Goal: Task Accomplishment & Management: Manage account settings

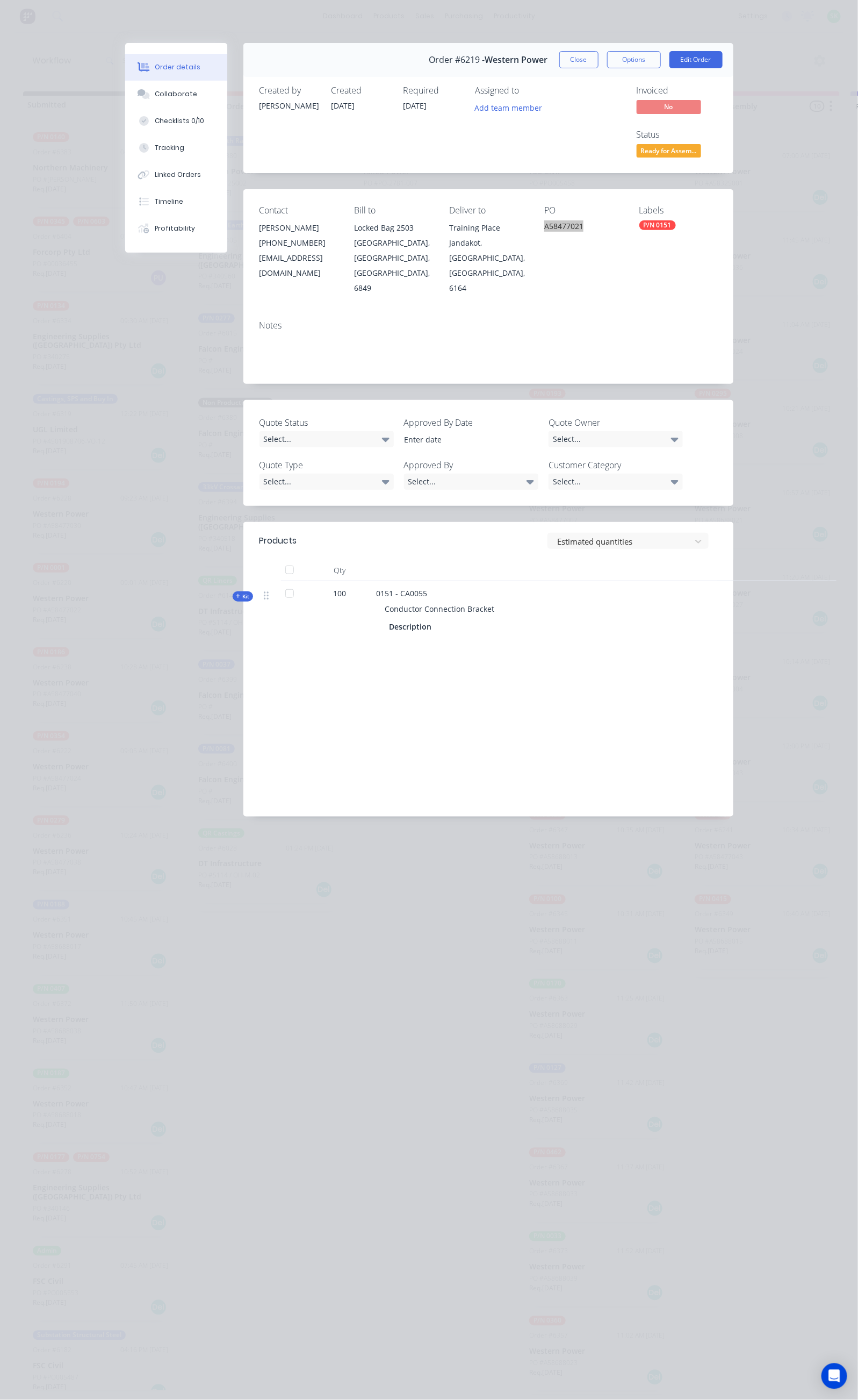
scroll to position [10, 0]
click at [599, 51] on button "Close" at bounding box center [578, 59] width 39 height 17
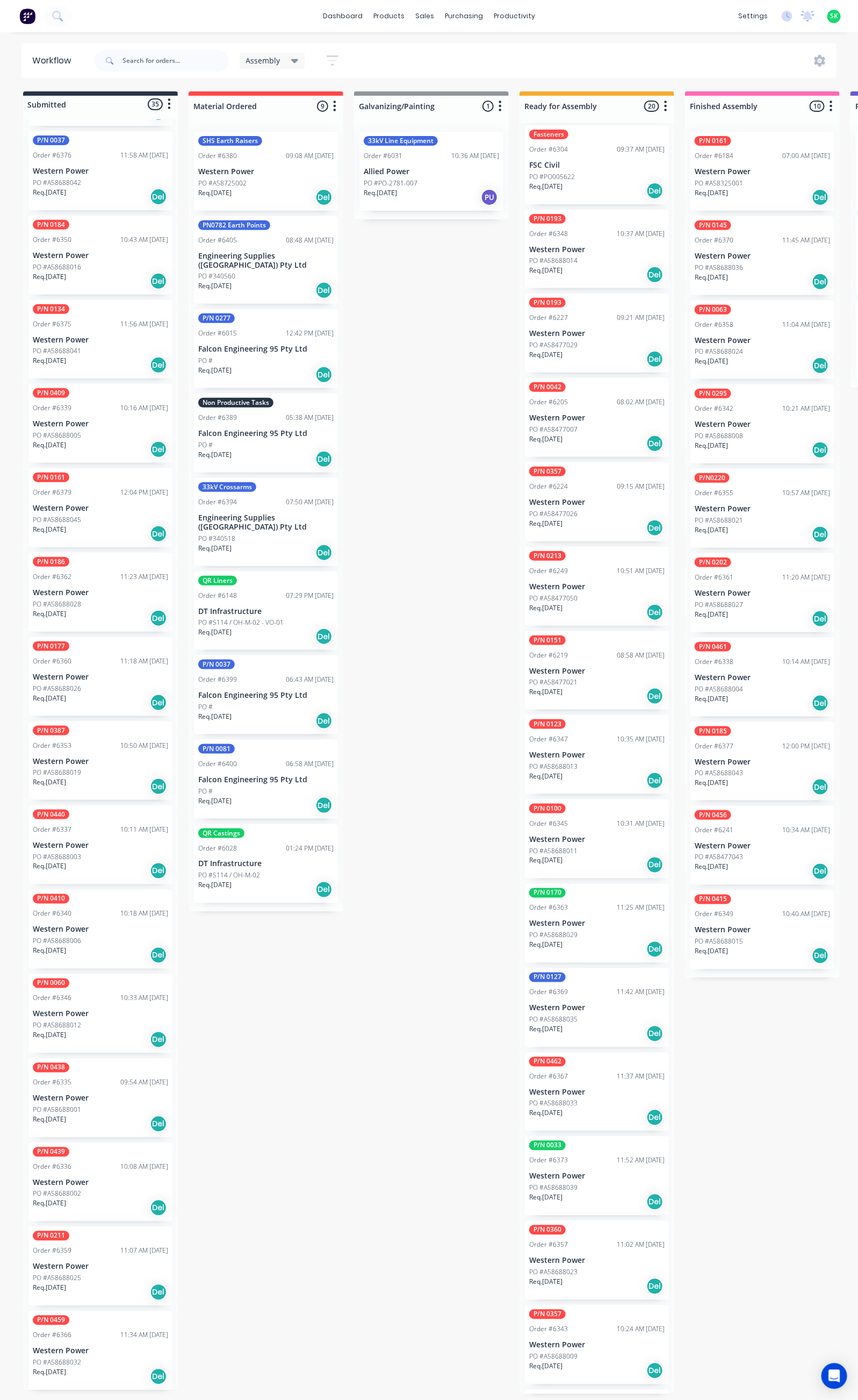
scroll to position [172, 0]
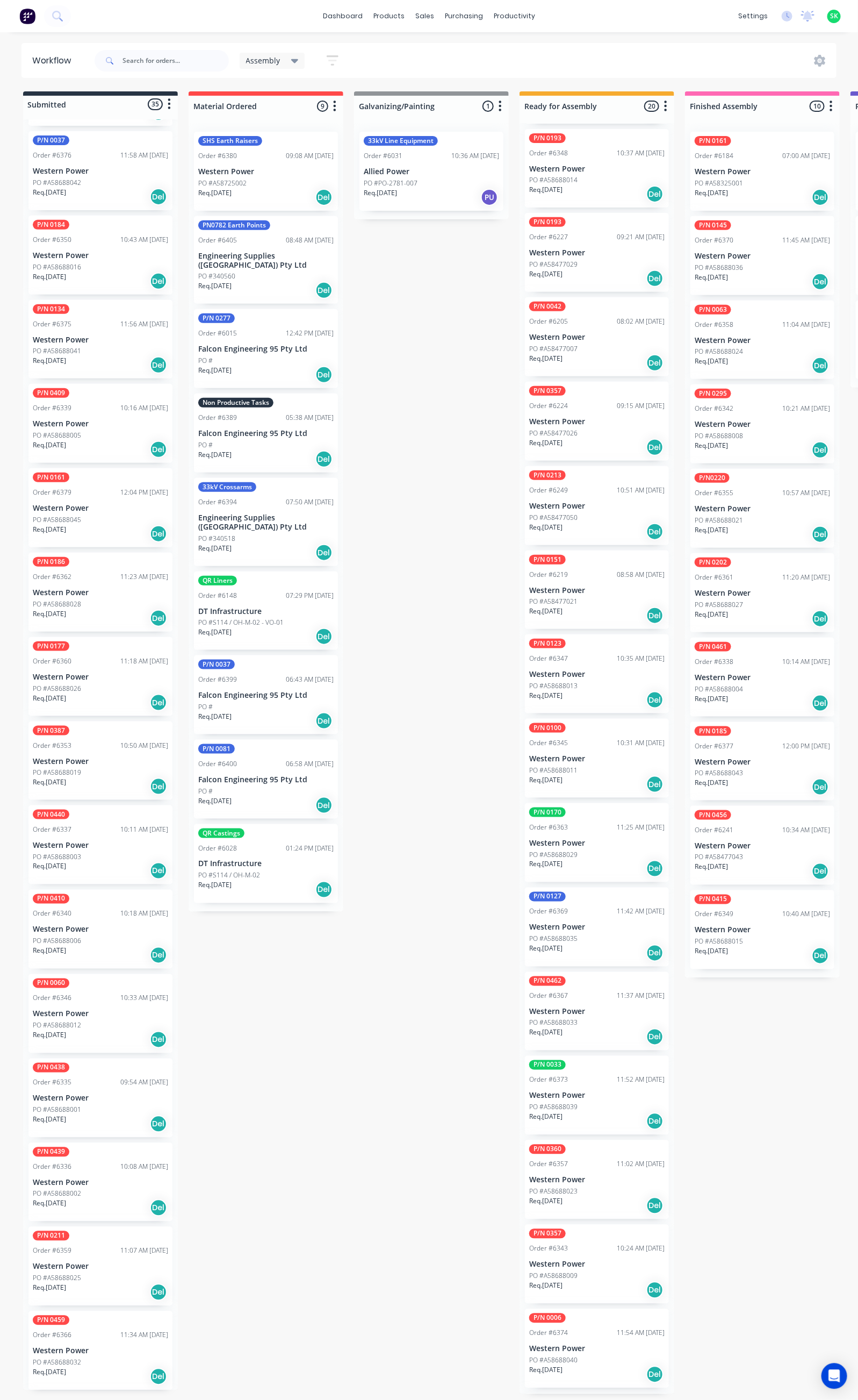
click at [587, 344] on div "PO #A58477007" at bounding box center [597, 349] width 136 height 10
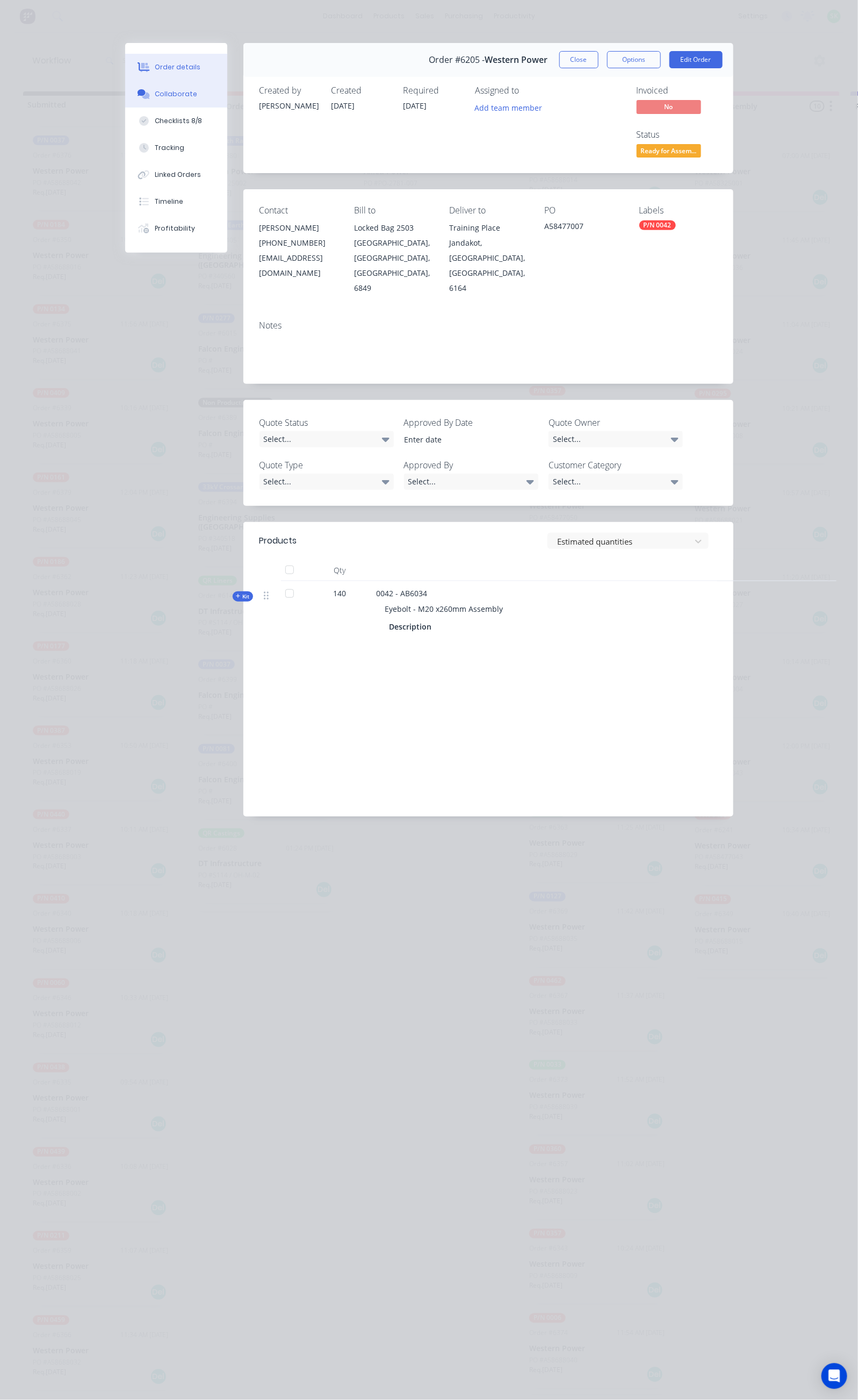
click at [155, 96] on div "Collaborate" at bounding box center [176, 94] width 43 height 10
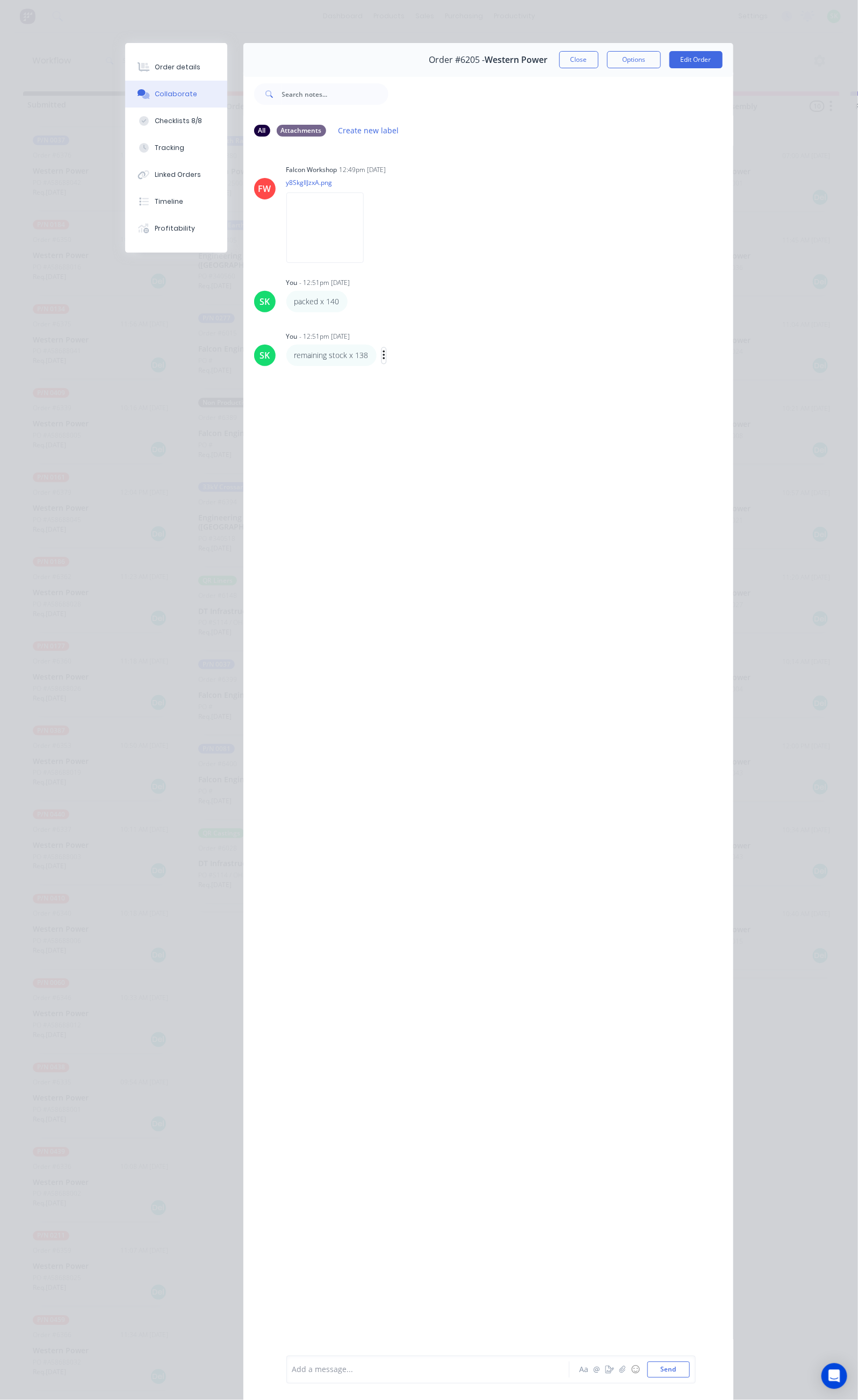
click at [382, 359] on button "button" at bounding box center [384, 355] width 4 height 15
click at [390, 377] on button "Edit" at bounding box center [423, 375] width 68 height 18
click at [690, 1370] on button "Send" at bounding box center [669, 1370] width 43 height 16
click at [599, 55] on button "Close" at bounding box center [578, 59] width 39 height 17
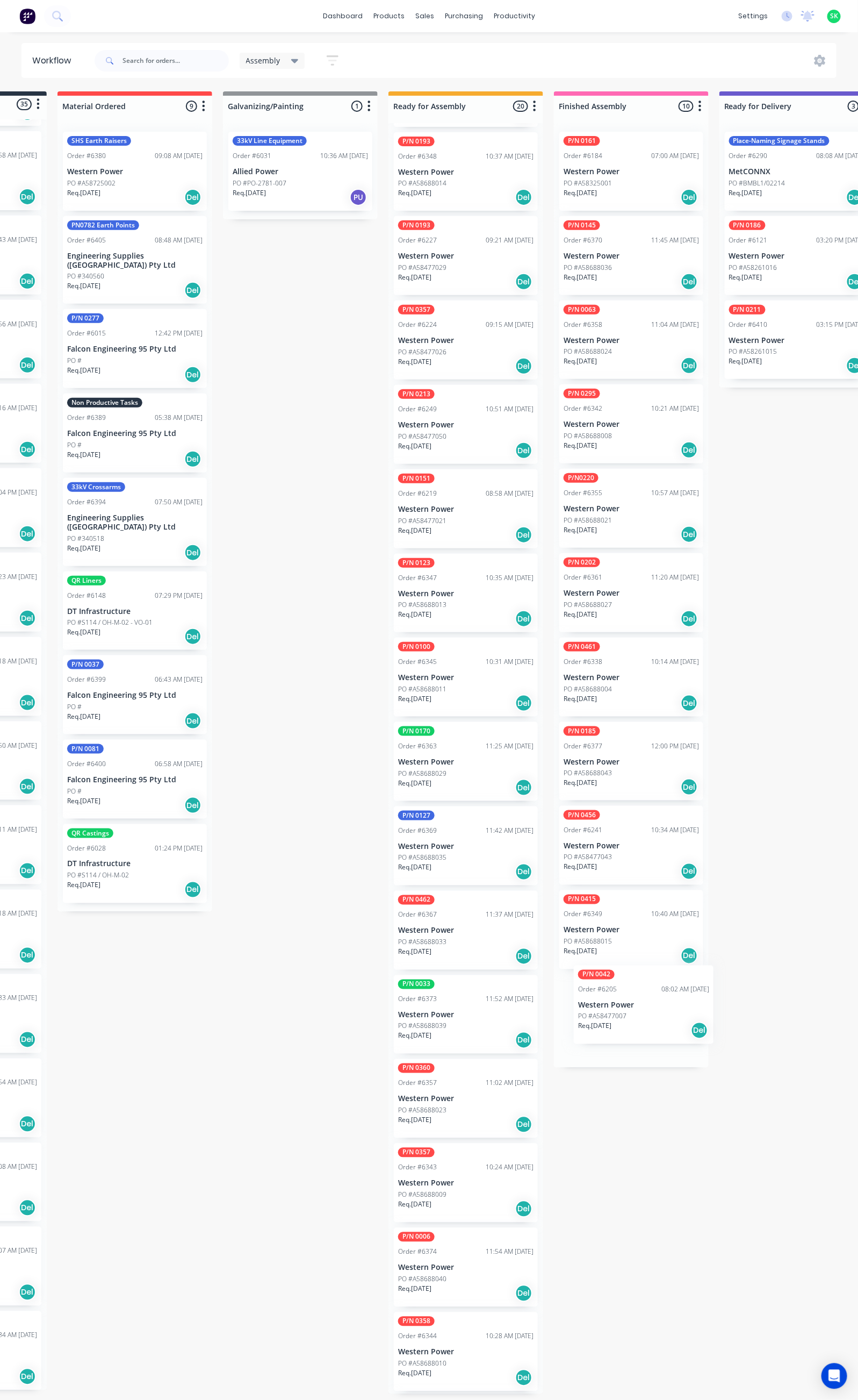
scroll to position [1, 132]
drag, startPoint x: 588, startPoint y: 335, endPoint x: 622, endPoint y: 1001, distance: 666.9
click at [625, 1011] on div "Submitted 35 Status colour #273444 hex #273444 Save Cancel Summaries Total orde…" at bounding box center [834, 743] width 1948 height 1303
click at [461, 421] on p "Western Power" at bounding box center [465, 425] width 136 height 9
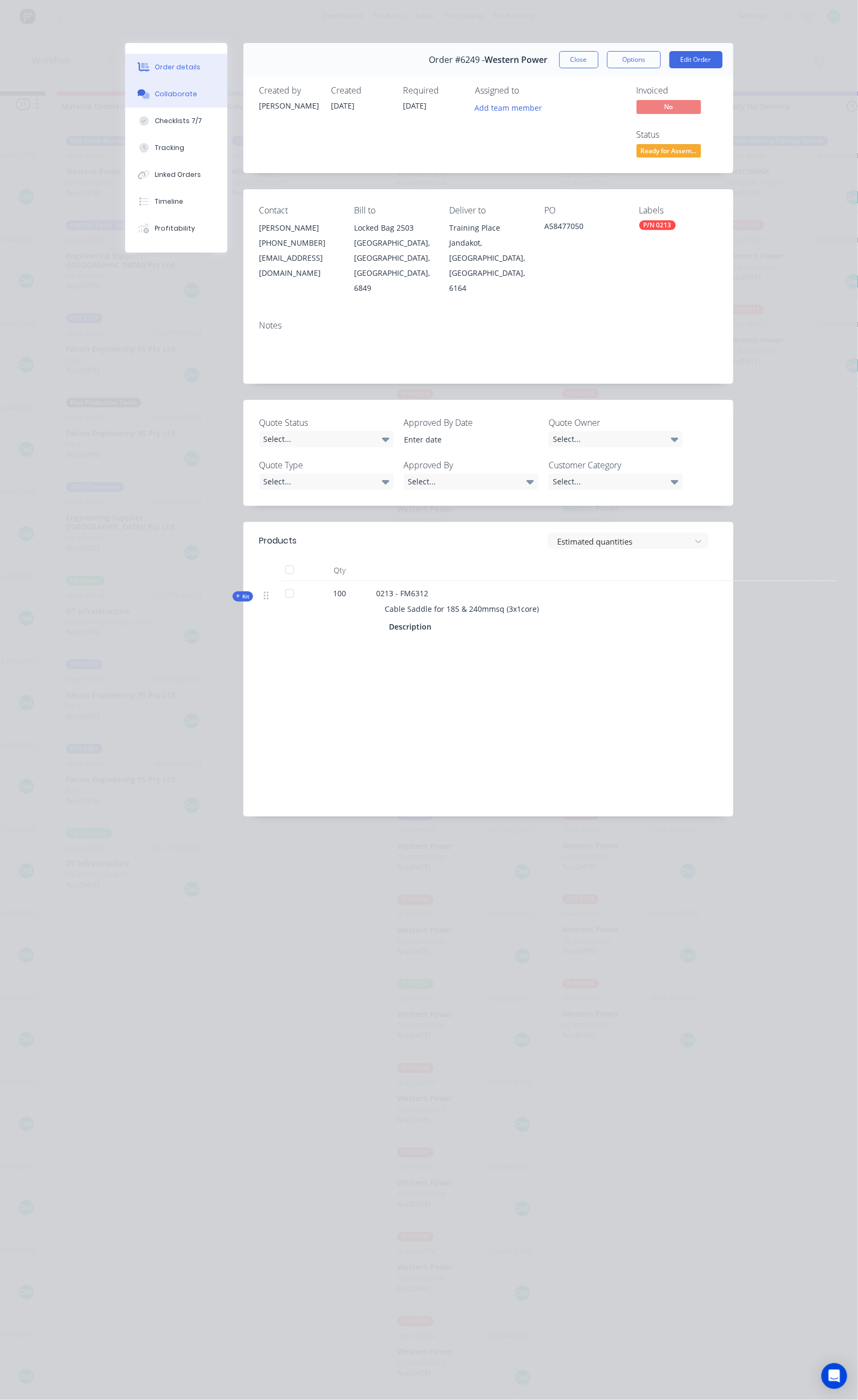
click at [155, 94] on div "Collaborate" at bounding box center [176, 94] width 43 height 10
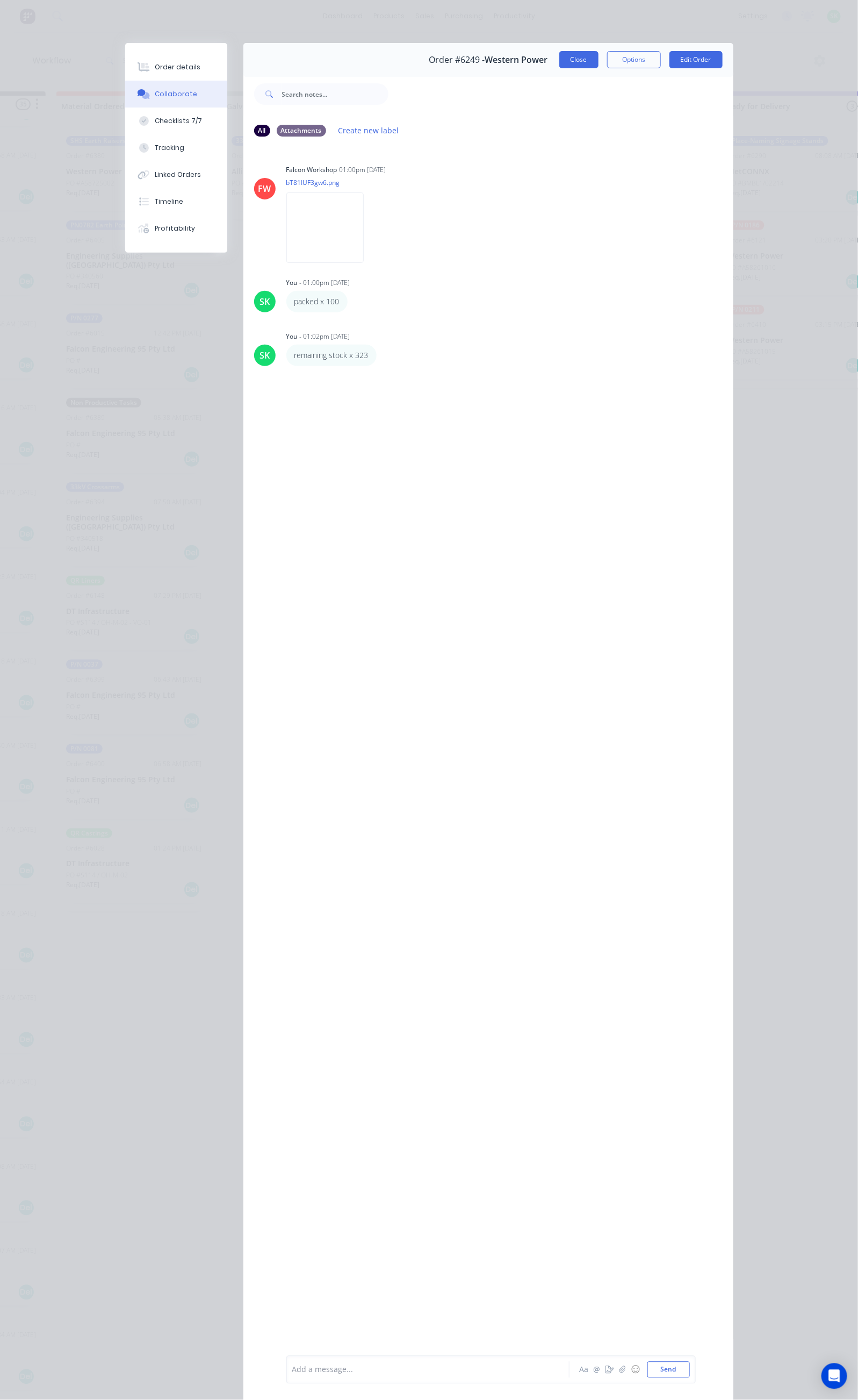
click at [599, 66] on button "Close" at bounding box center [578, 59] width 39 height 17
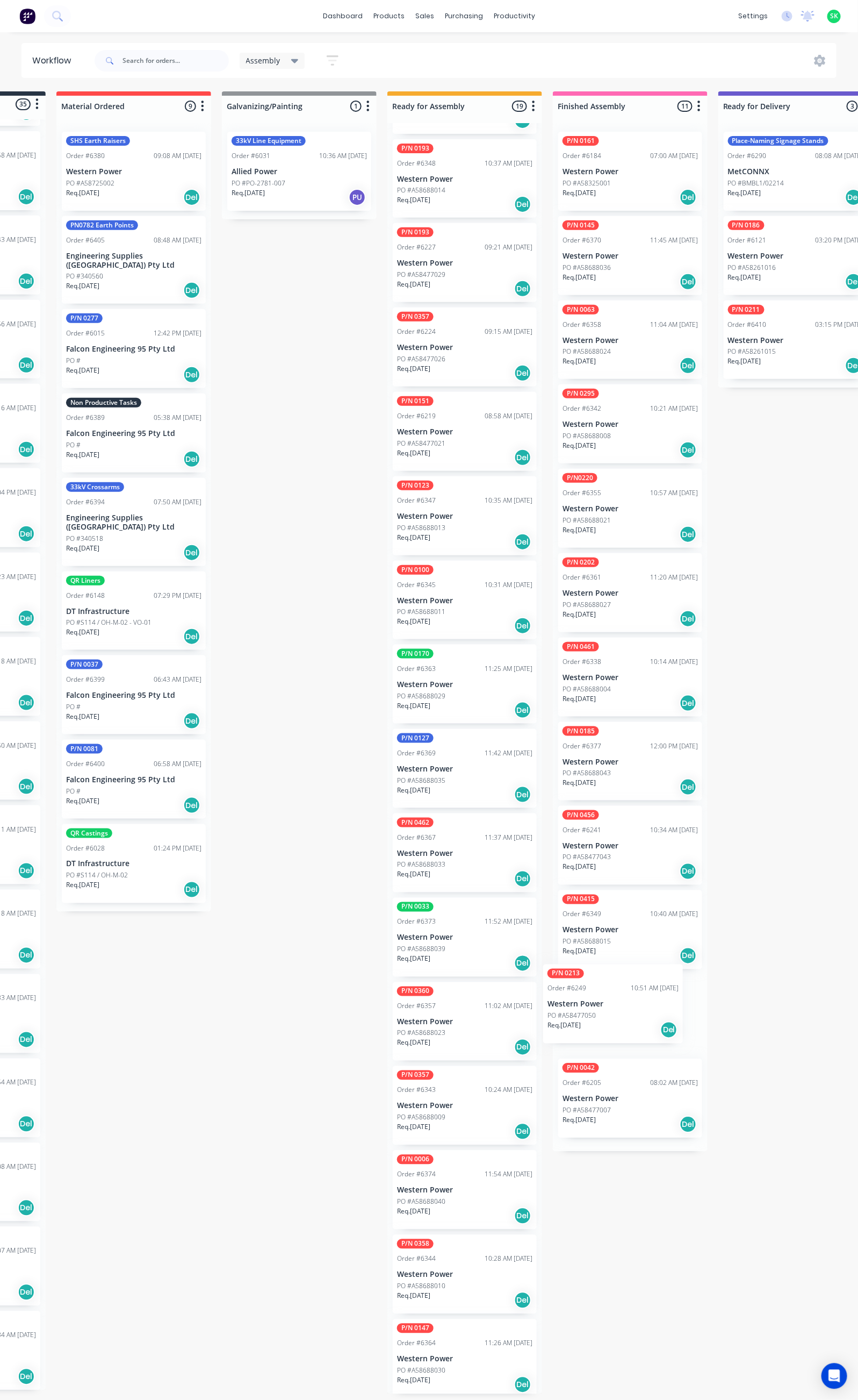
scroll to position [7, 132]
drag, startPoint x: 452, startPoint y: 429, endPoint x: 618, endPoint y: 1092, distance: 683.5
click at [618, 1092] on div "Submitted 35 Status colour #273444 hex #273444 Save Cancel Summaries Total orde…" at bounding box center [834, 743] width 1948 height 1303
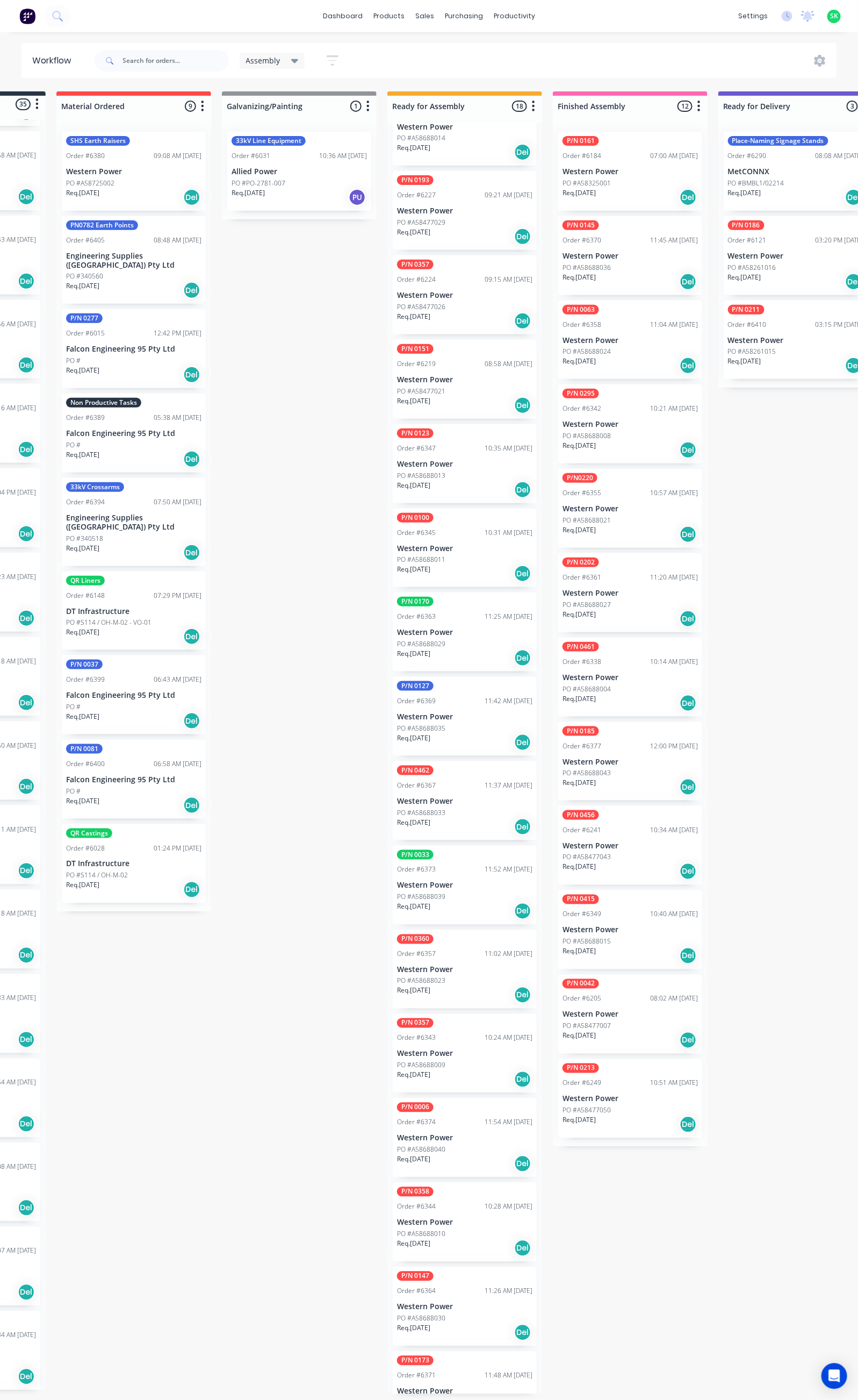
scroll to position [245, 0]
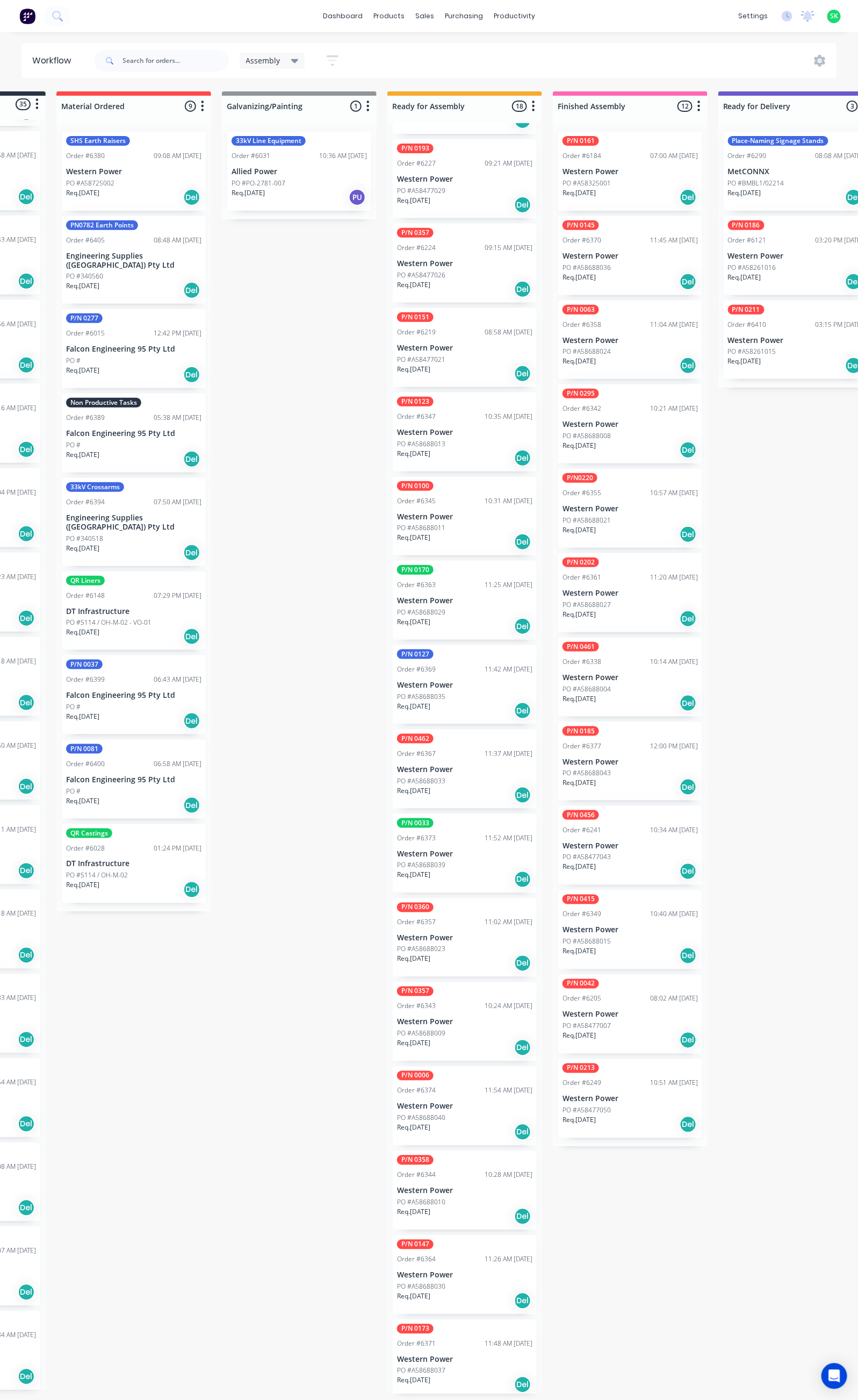
click at [458, 1271] on p "Western Power" at bounding box center [465, 1275] width 136 height 9
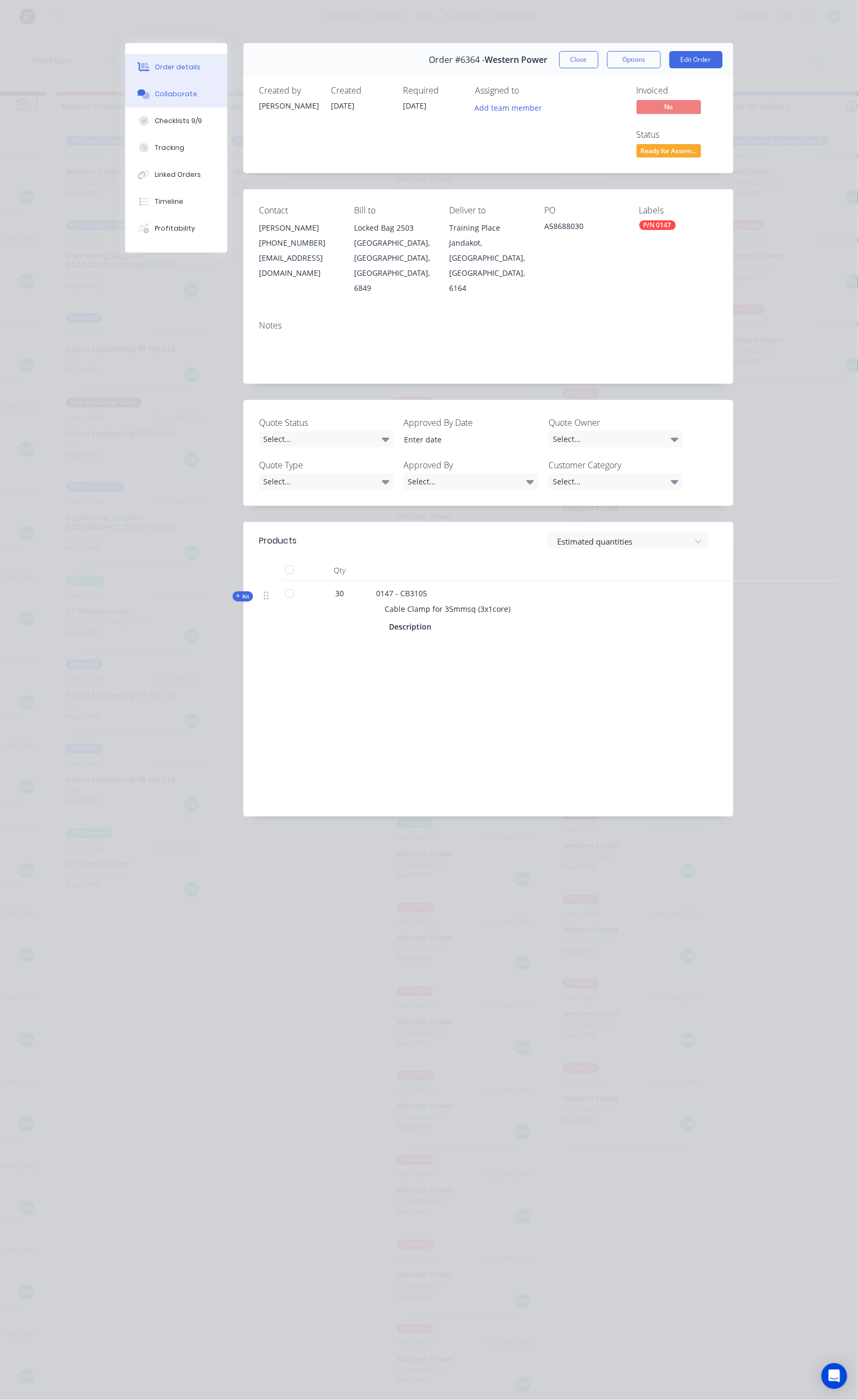
click at [155, 91] on div "Collaborate" at bounding box center [176, 94] width 43 height 10
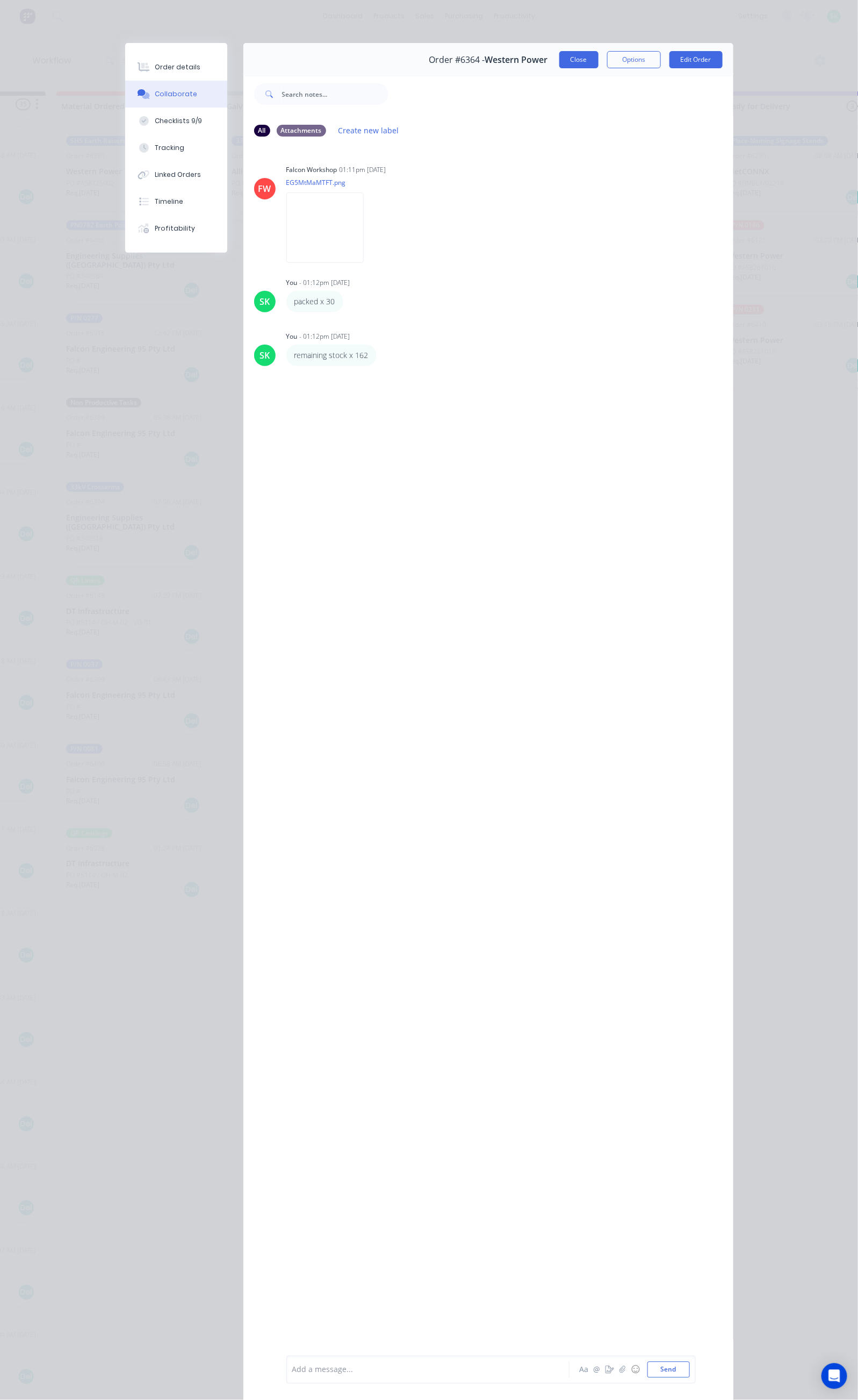
click at [599, 54] on button "Close" at bounding box center [578, 59] width 39 height 17
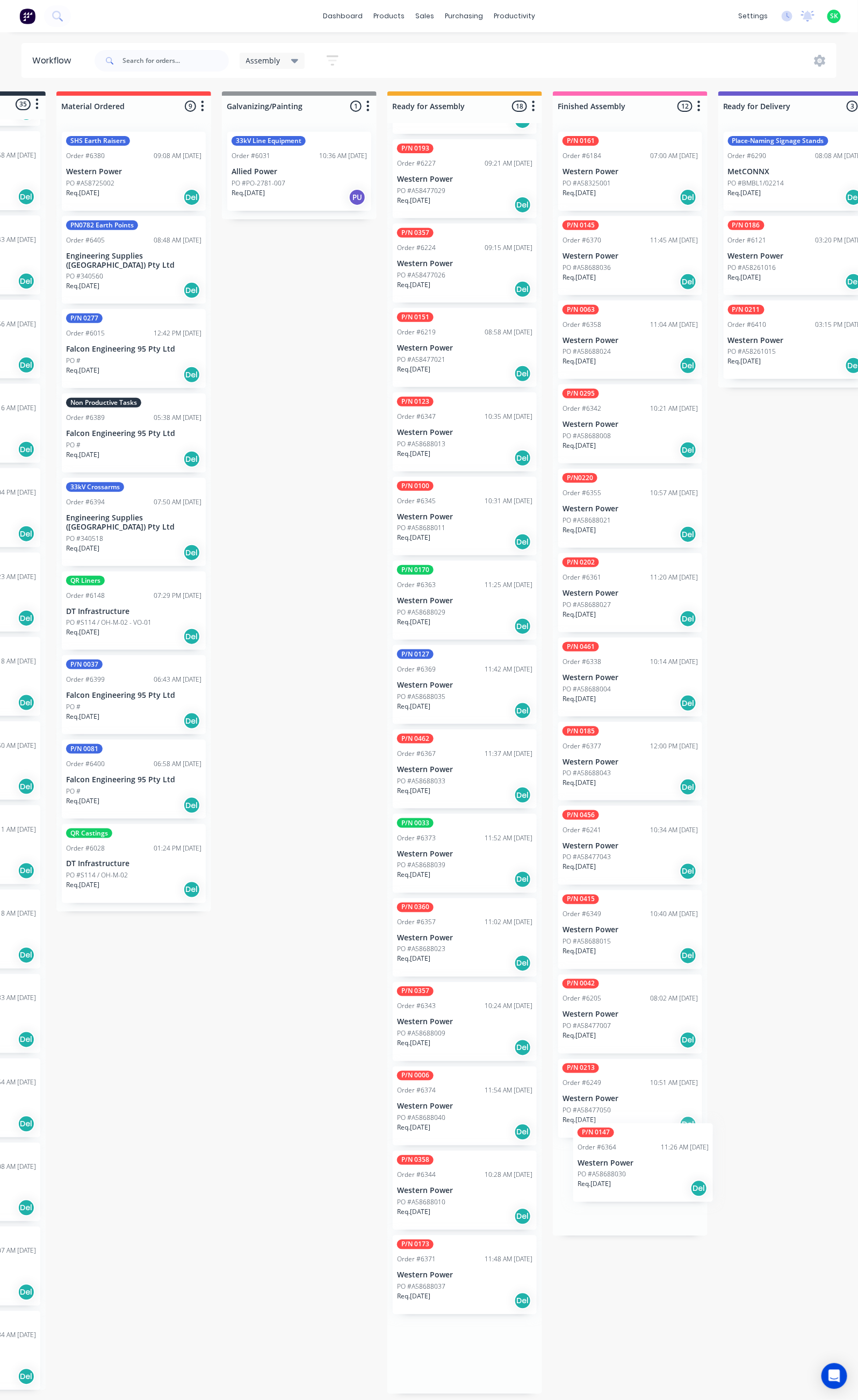
drag, startPoint x: 432, startPoint y: 1270, endPoint x: 614, endPoint y: 1161, distance: 212.1
click at [614, 1161] on div "Submitted 35 Status colour #273444 hex #273444 Save Cancel Summaries Total orde…" at bounding box center [834, 743] width 1948 height 1303
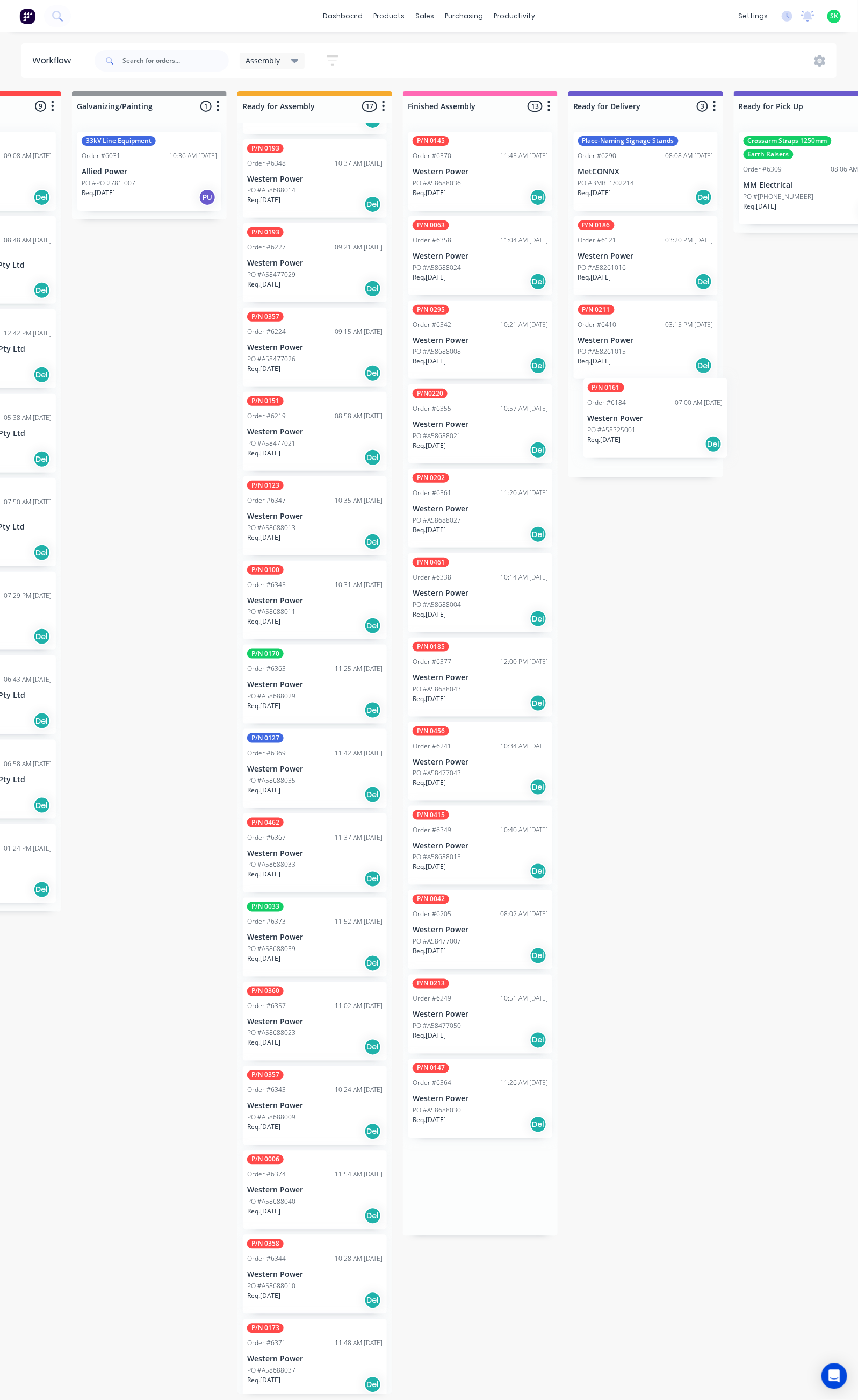
drag, startPoint x: 658, startPoint y: 181, endPoint x: 655, endPoint y: 427, distance: 246.0
click at [655, 427] on div "Submitted 35 Status colour #273444 hex #273444 Save Cancel Summaries Total orde…" at bounding box center [683, 743] width 1948 height 1303
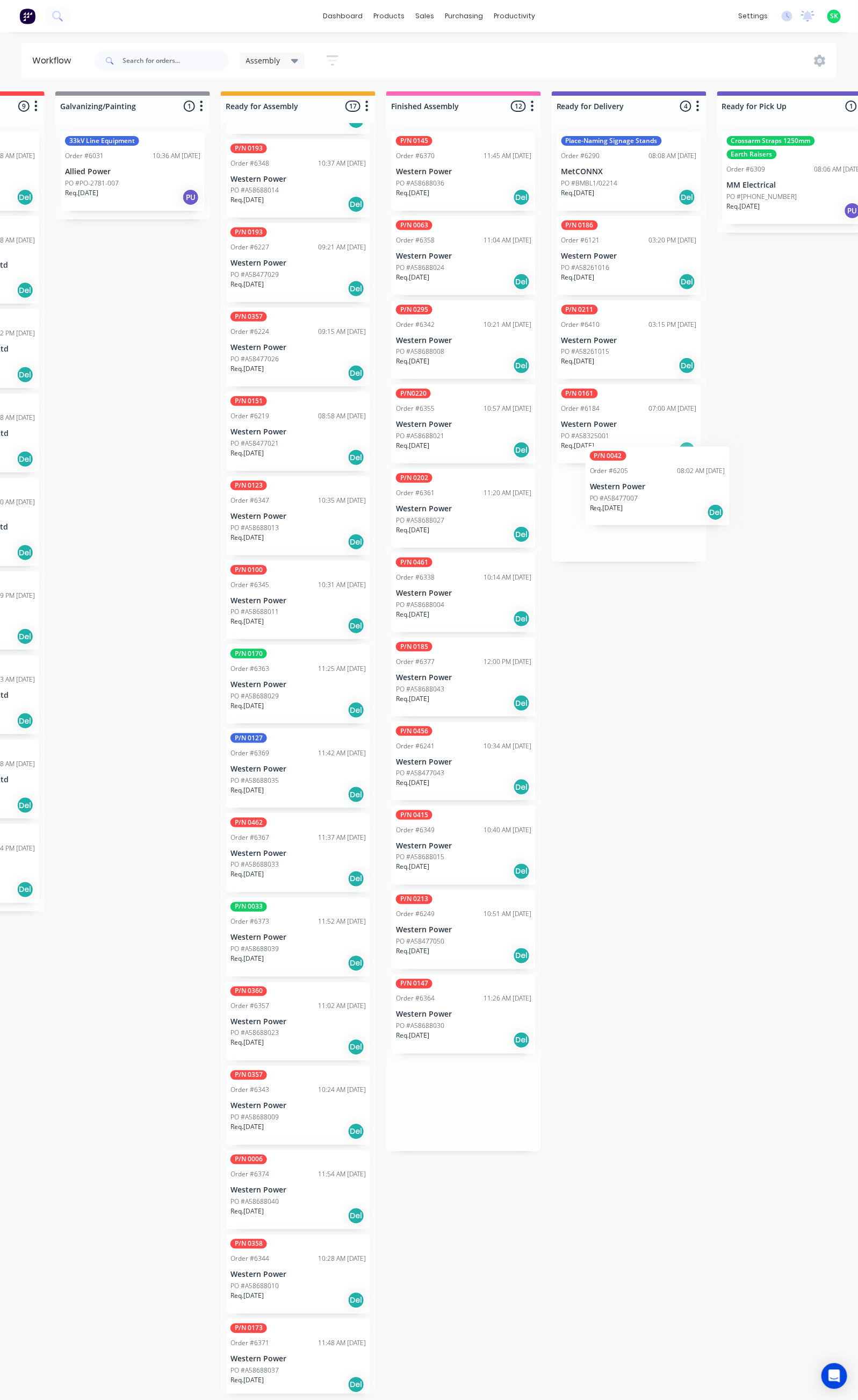
scroll to position [0, 303]
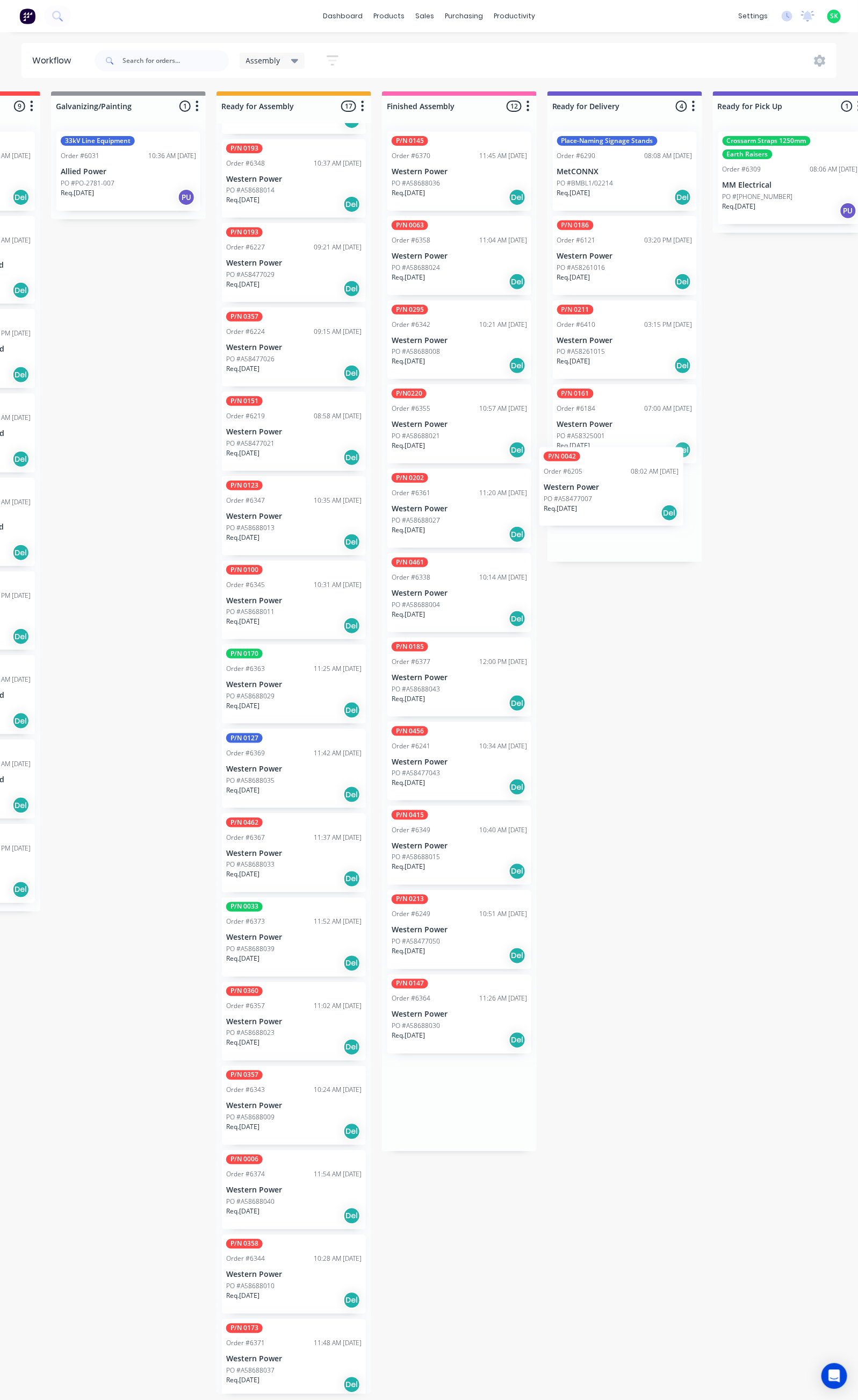
drag, startPoint x: 524, startPoint y: 822, endPoint x: 610, endPoint y: 489, distance: 343.9
click at [610, 489] on div "Submitted 35 Status colour #273444 hex #273444 Save Cancel Summaries Total orde…" at bounding box center [663, 743] width 1948 height 1303
drag, startPoint x: 442, startPoint y: 771, endPoint x: 613, endPoint y: 560, distance: 271.6
click at [613, 560] on div "Submitted 35 Status colour #273444 hex #273444 Save Cancel Summaries Total orde…" at bounding box center [663, 743] width 1948 height 1303
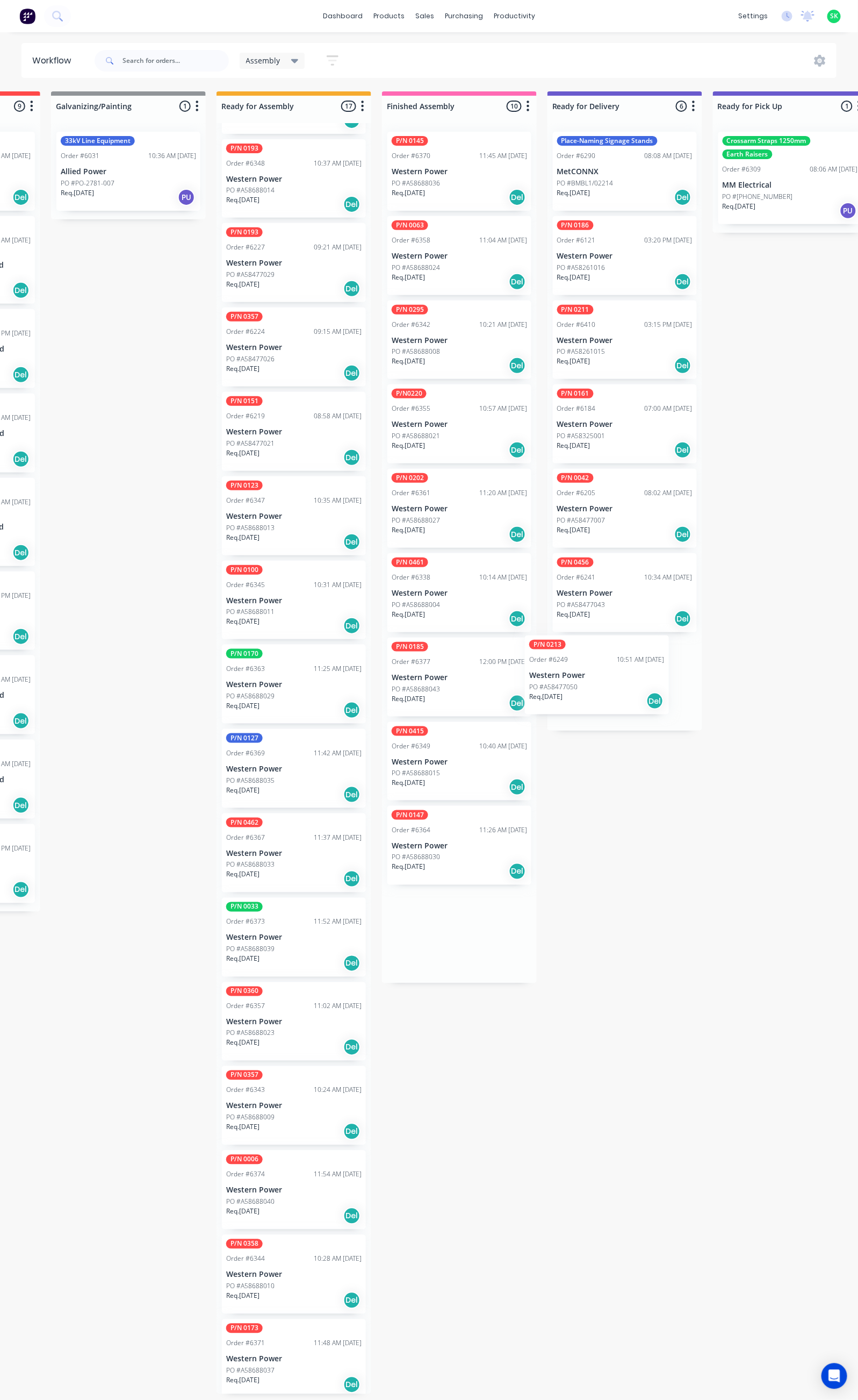
drag, startPoint x: 449, startPoint y: 849, endPoint x: 592, endPoint y: 675, distance: 225.2
click at [592, 675] on div "Submitted 35 Status colour #273444 hex #273444 Save Cancel Summaries Total orde…" at bounding box center [663, 743] width 1948 height 1303
drag, startPoint x: 450, startPoint y: 329, endPoint x: 606, endPoint y: 746, distance: 445.2
click at [606, 746] on div "Submitted 35 Status colour #273444 hex #273444 Save Cancel Summaries Total orde…" at bounding box center [663, 743] width 1948 height 1303
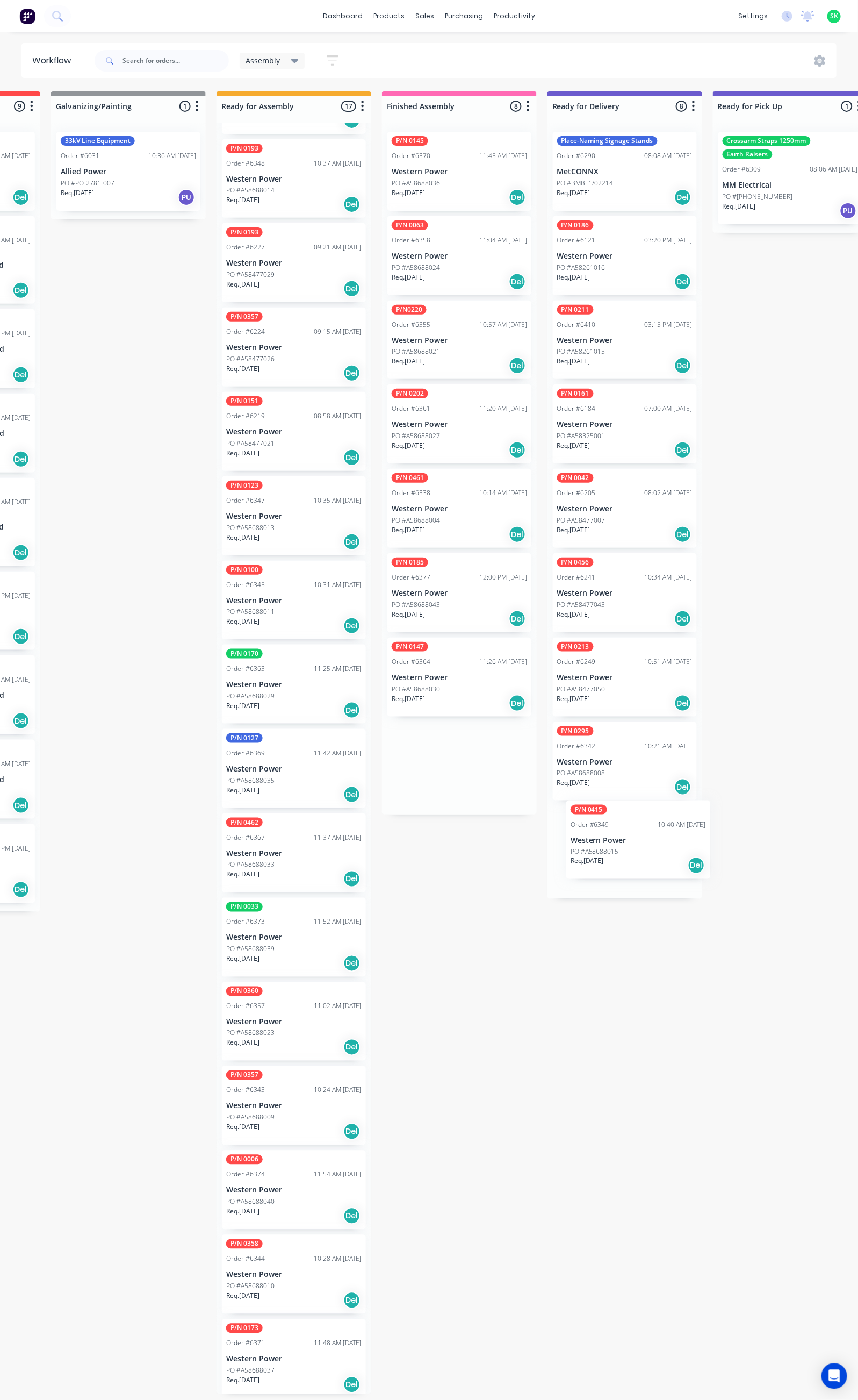
drag, startPoint x: 437, startPoint y: 668, endPoint x: 623, endPoint y: 836, distance: 250.6
click at [623, 836] on div "Submitted 35 Status colour #273444 hex #273444 Save Cancel Summaries Total orde…" at bounding box center [663, 743] width 1948 height 1303
drag, startPoint x: 466, startPoint y: 335, endPoint x: 639, endPoint y: 913, distance: 603.3
click at [639, 913] on div "Submitted 35 Status colour #273444 hex #273444 Save Cancel Summaries Total orde…" at bounding box center [663, 743] width 1948 height 1303
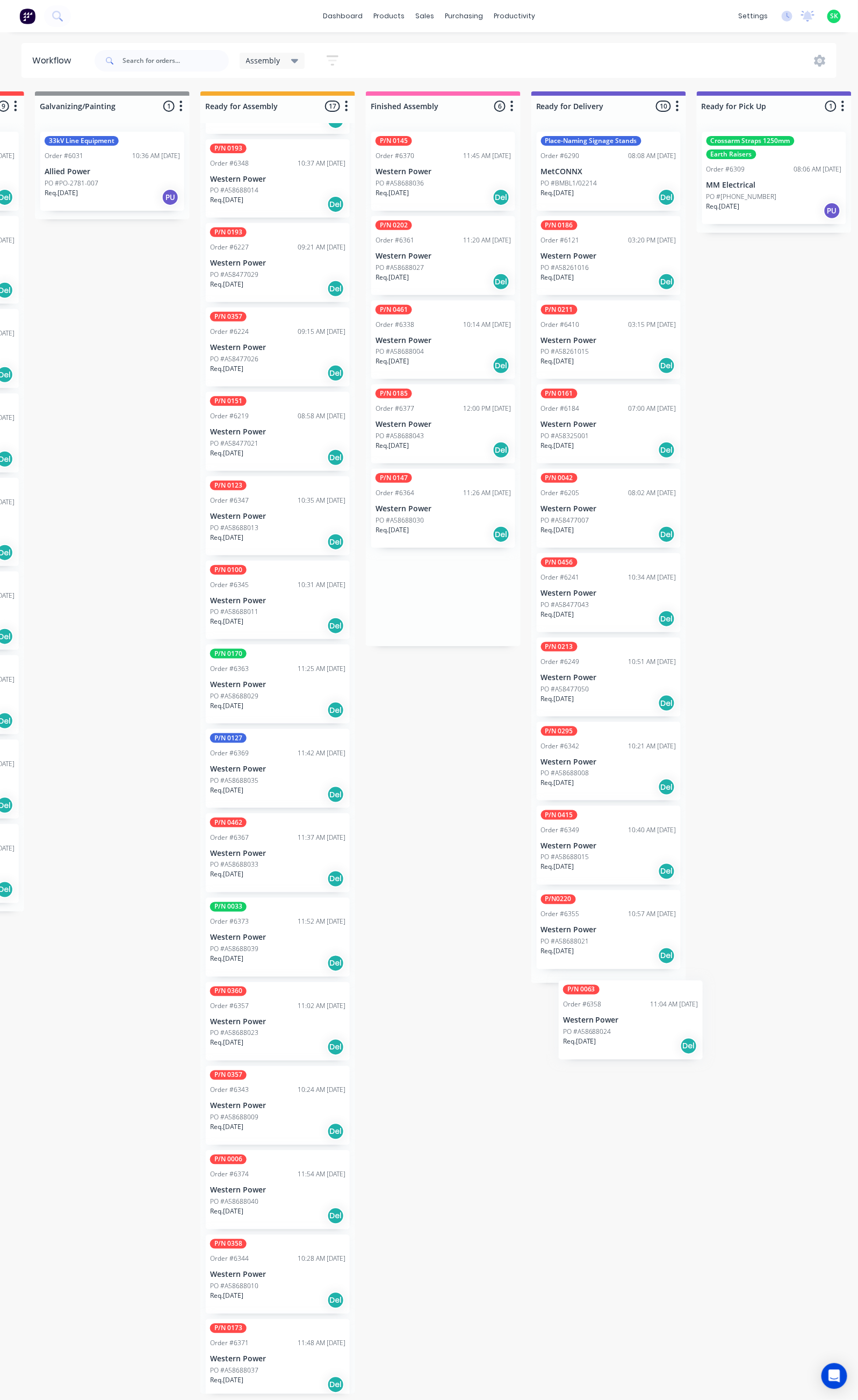
scroll to position [0, 320]
drag, startPoint x: 474, startPoint y: 242, endPoint x: 616, endPoint y: 993, distance: 764.3
click at [616, 993] on div "Submitted 35 Status colour #273444 hex #273444 Save Cancel Summaries Total orde…" at bounding box center [646, 743] width 1948 height 1303
drag, startPoint x: 443, startPoint y: 259, endPoint x: 611, endPoint y: 1088, distance: 845.9
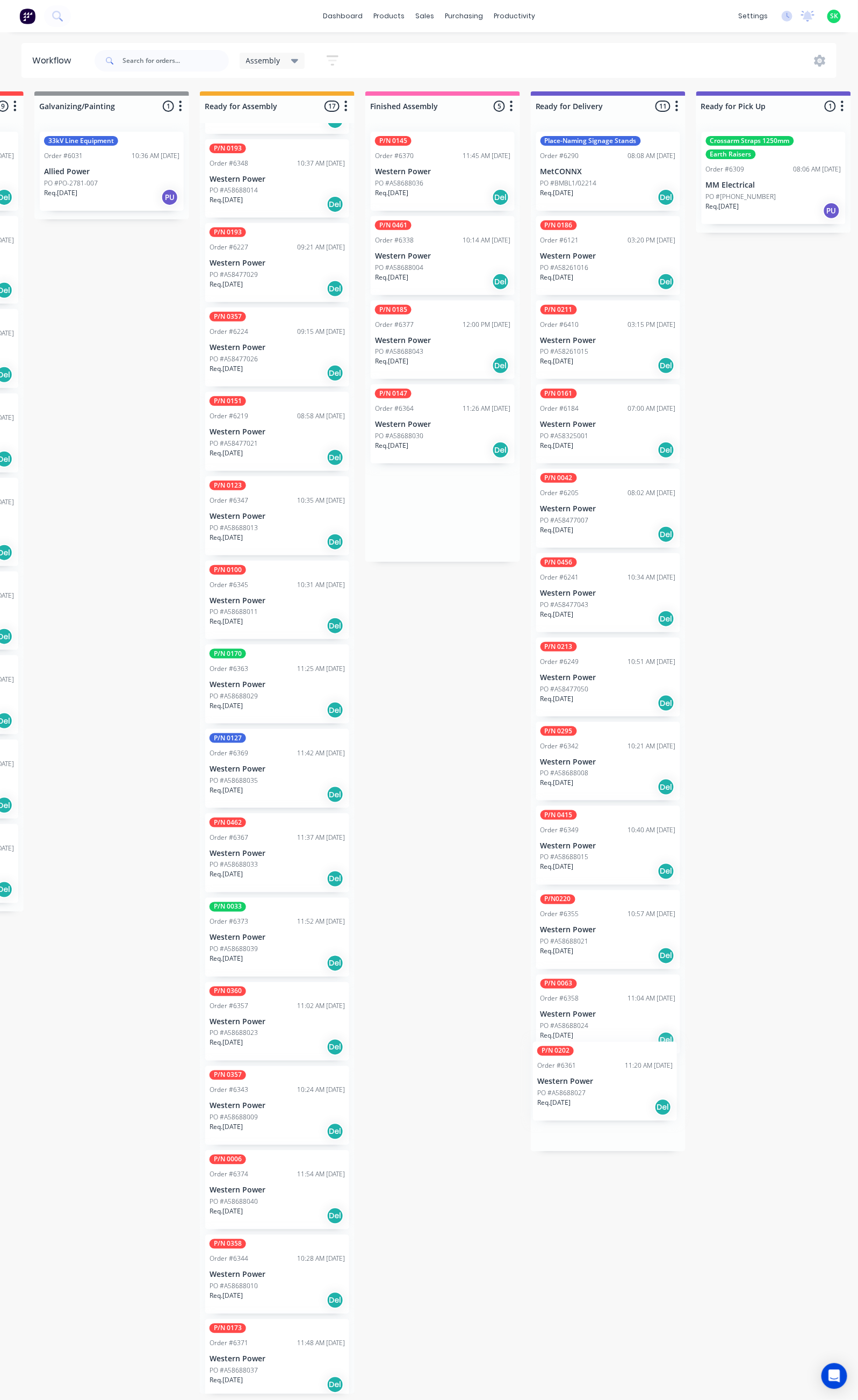
click at [611, 1088] on div "Submitted 35 Status colour #273444 hex #273444 Save Cancel Summaries Total orde…" at bounding box center [646, 743] width 1948 height 1303
drag, startPoint x: 439, startPoint y: 411, endPoint x: 608, endPoint y: 1150, distance: 758.1
click at [608, 1150] on div "Submitted 35 Status colour #273444 hex #273444 Save Cancel Summaries Total orde…" at bounding box center [646, 743] width 1948 height 1303
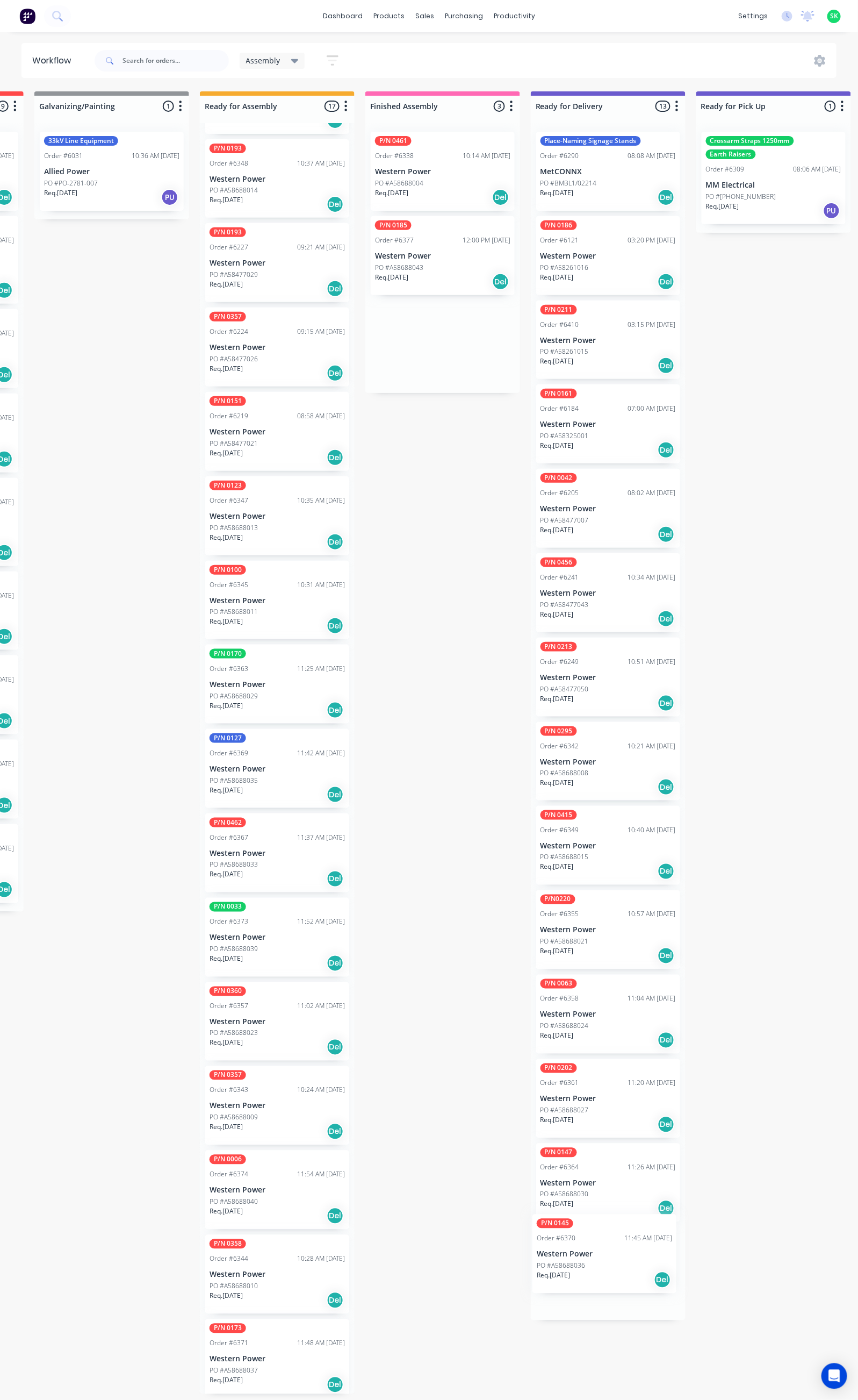
drag, startPoint x: 442, startPoint y: 163, endPoint x: 608, endPoint y: 1271, distance: 1120.4
click at [607, 1260] on div "Submitted 35 Status colour #273444 hex #273444 Save Cancel Summaries Total orde…" at bounding box center [646, 743] width 1948 height 1303
drag, startPoint x: 453, startPoint y: 244, endPoint x: 625, endPoint y: 1287, distance: 1057.1
click at [624, 1294] on div "Submitted 35 Status colour #273444 hex #273444 Save Cancel Summaries Total orde…" at bounding box center [646, 743] width 1948 height 1303
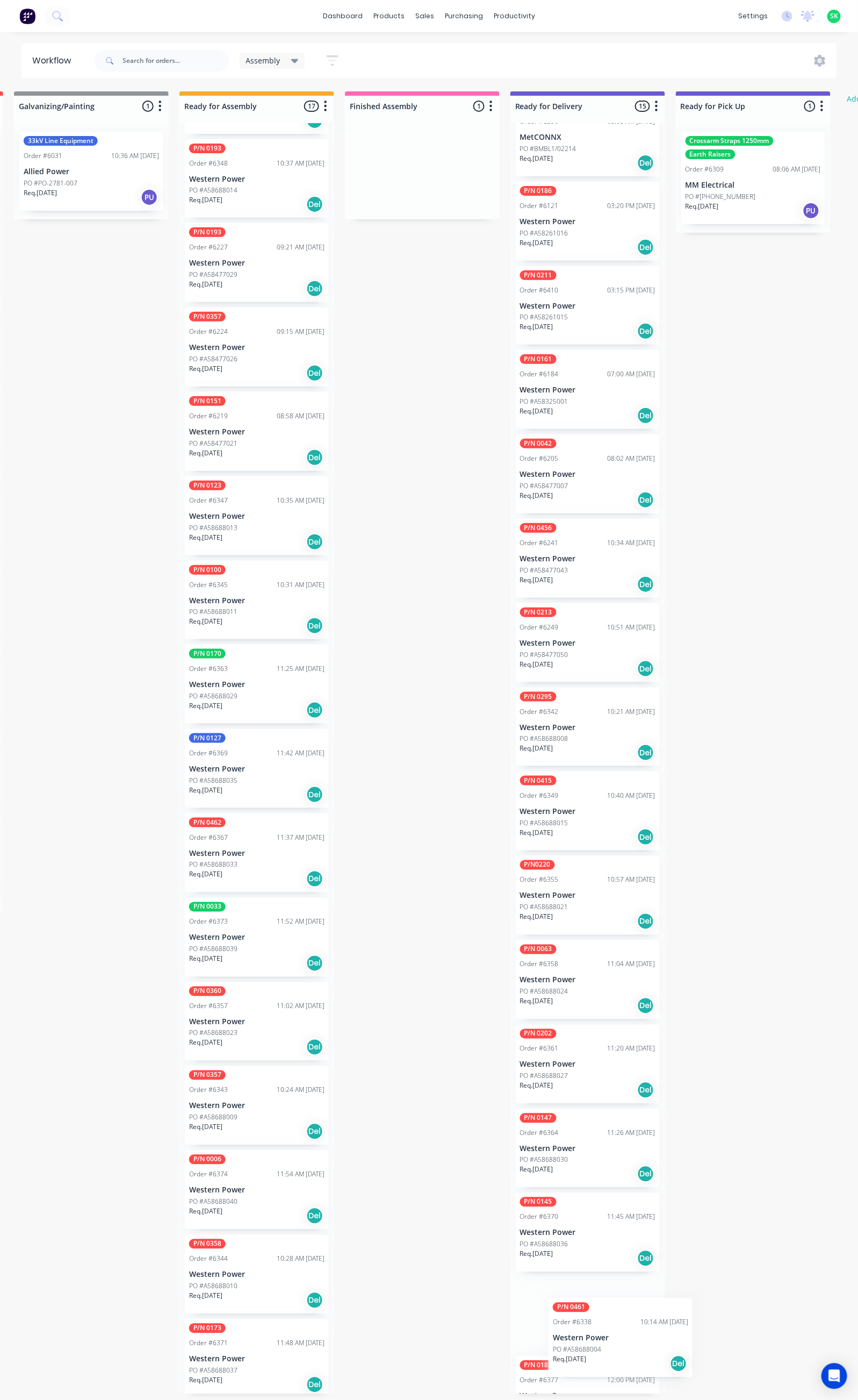
scroll to position [77, 0]
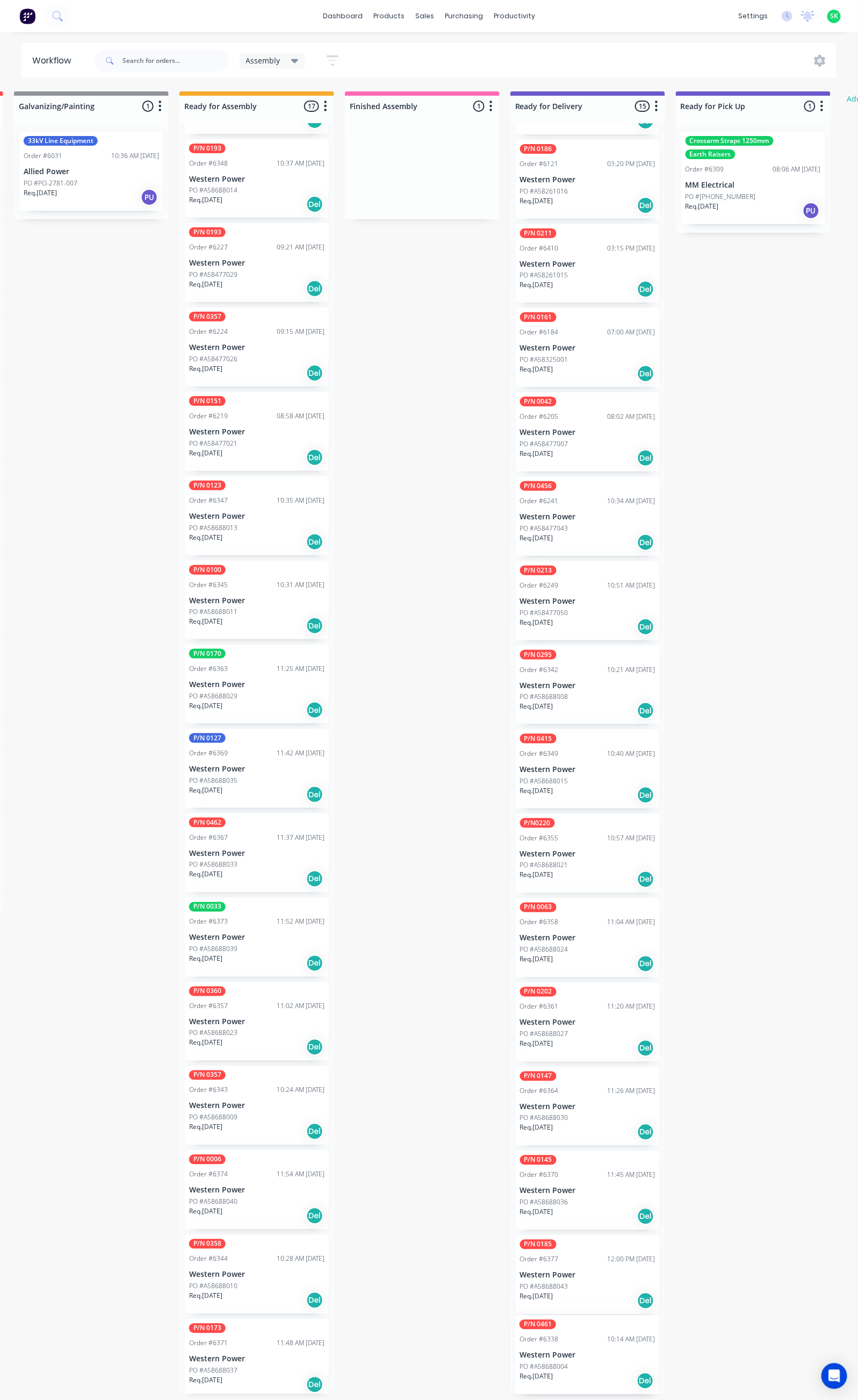
drag, startPoint x: 447, startPoint y: 158, endPoint x: 592, endPoint y: 1351, distance: 1201.8
click at [592, 1351] on div "Submitted 35 Status colour #273444 hex #273444 Save Cancel Summaries Total orde…" at bounding box center [625, 743] width 1948 height 1303
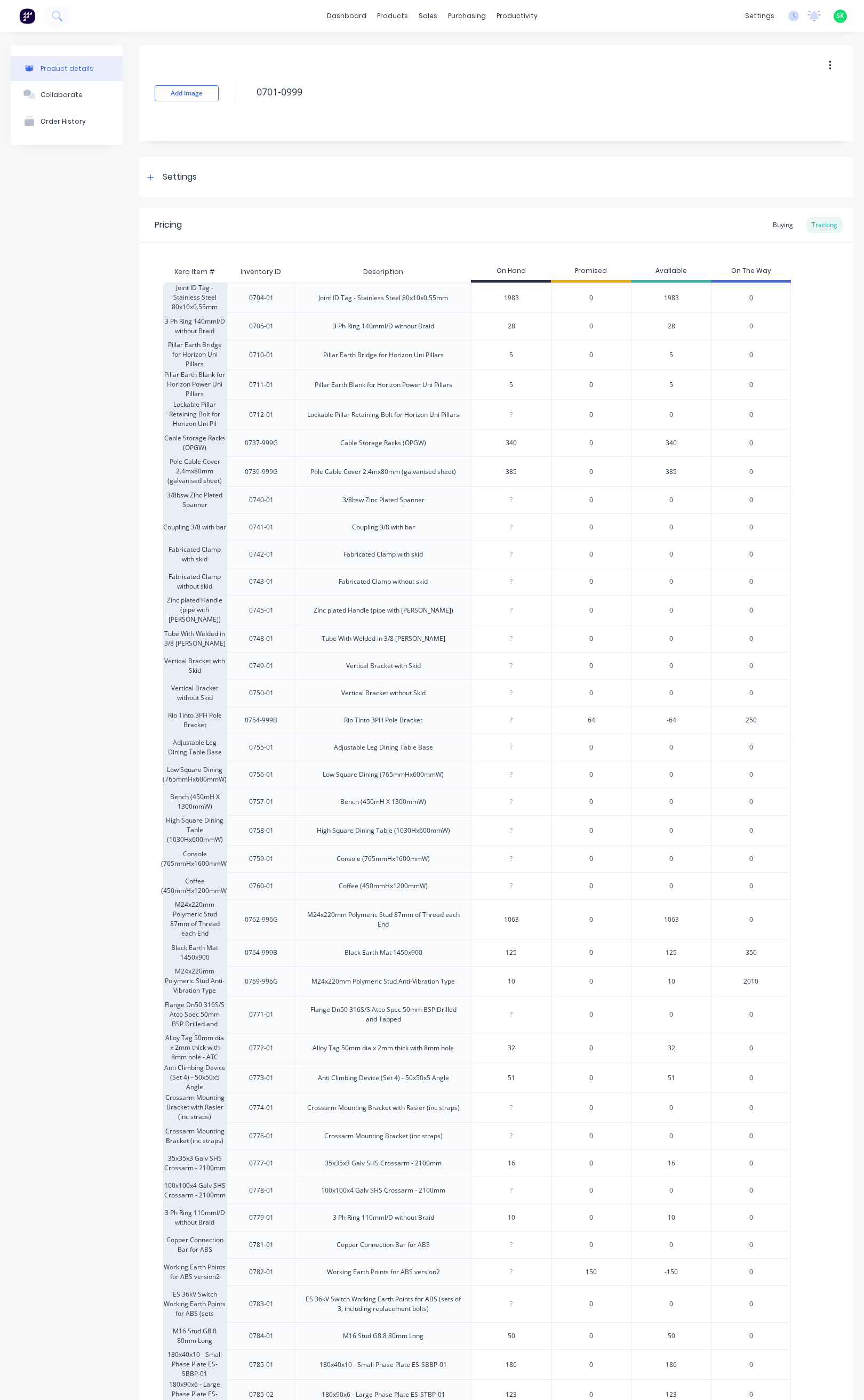
scroll to position [936, 0]
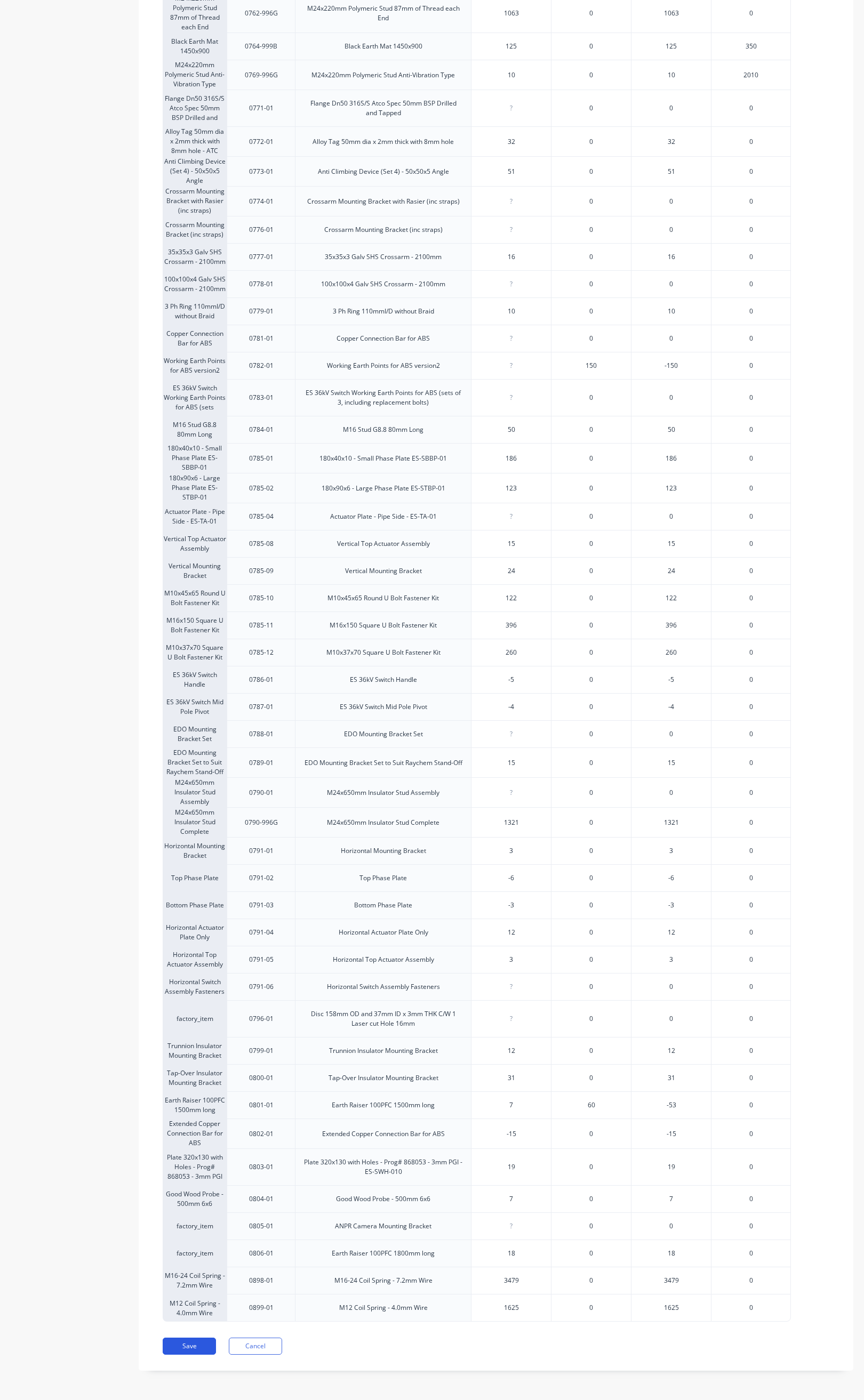
click at [205, 1345] on button "Save" at bounding box center [189, 1345] width 53 height 17
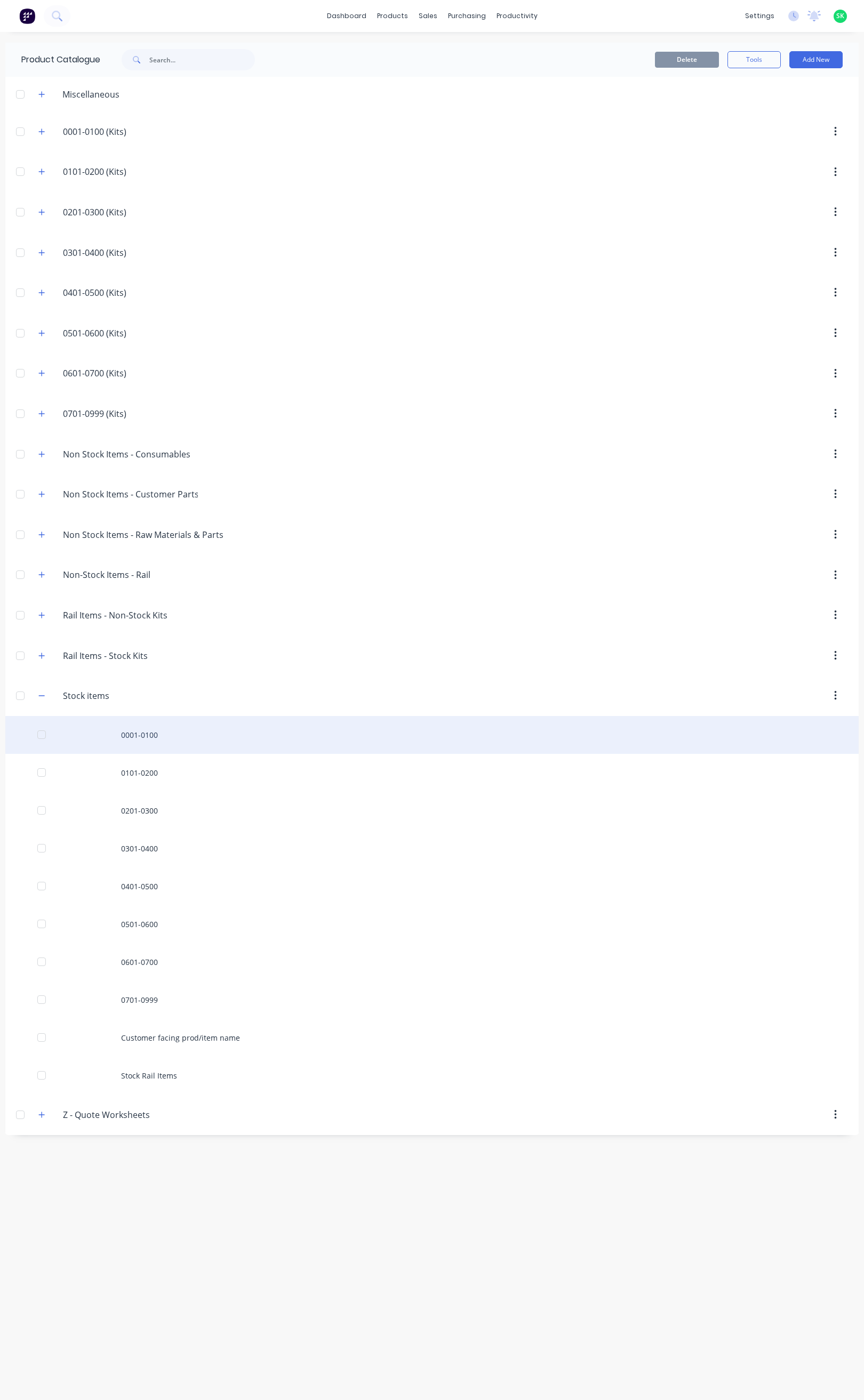
click at [153, 734] on div "0001-0100" at bounding box center [431, 735] width 853 height 38
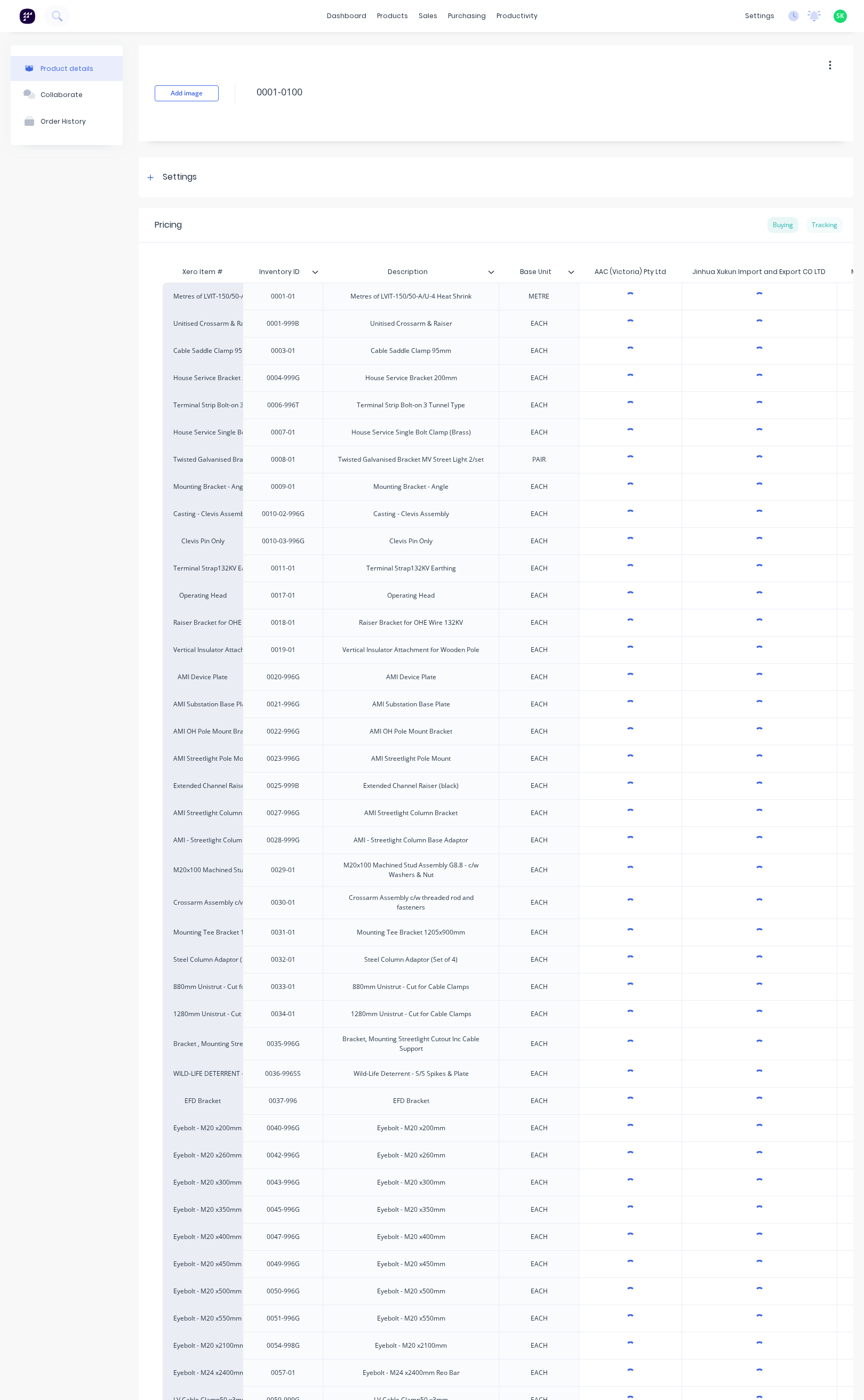
click at [818, 228] on div "Tracking" at bounding box center [825, 225] width 37 height 16
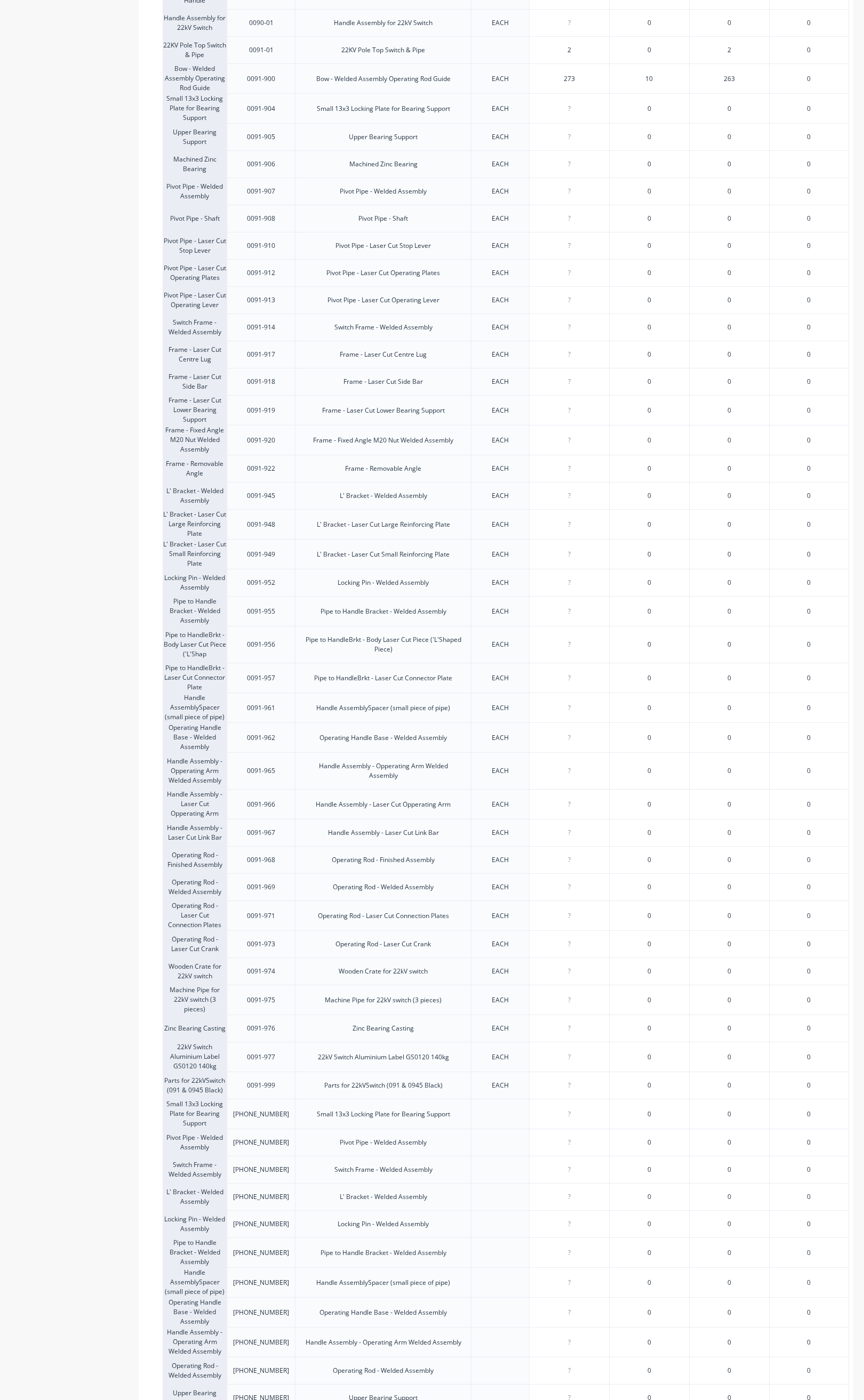
scroll to position [2212, 0]
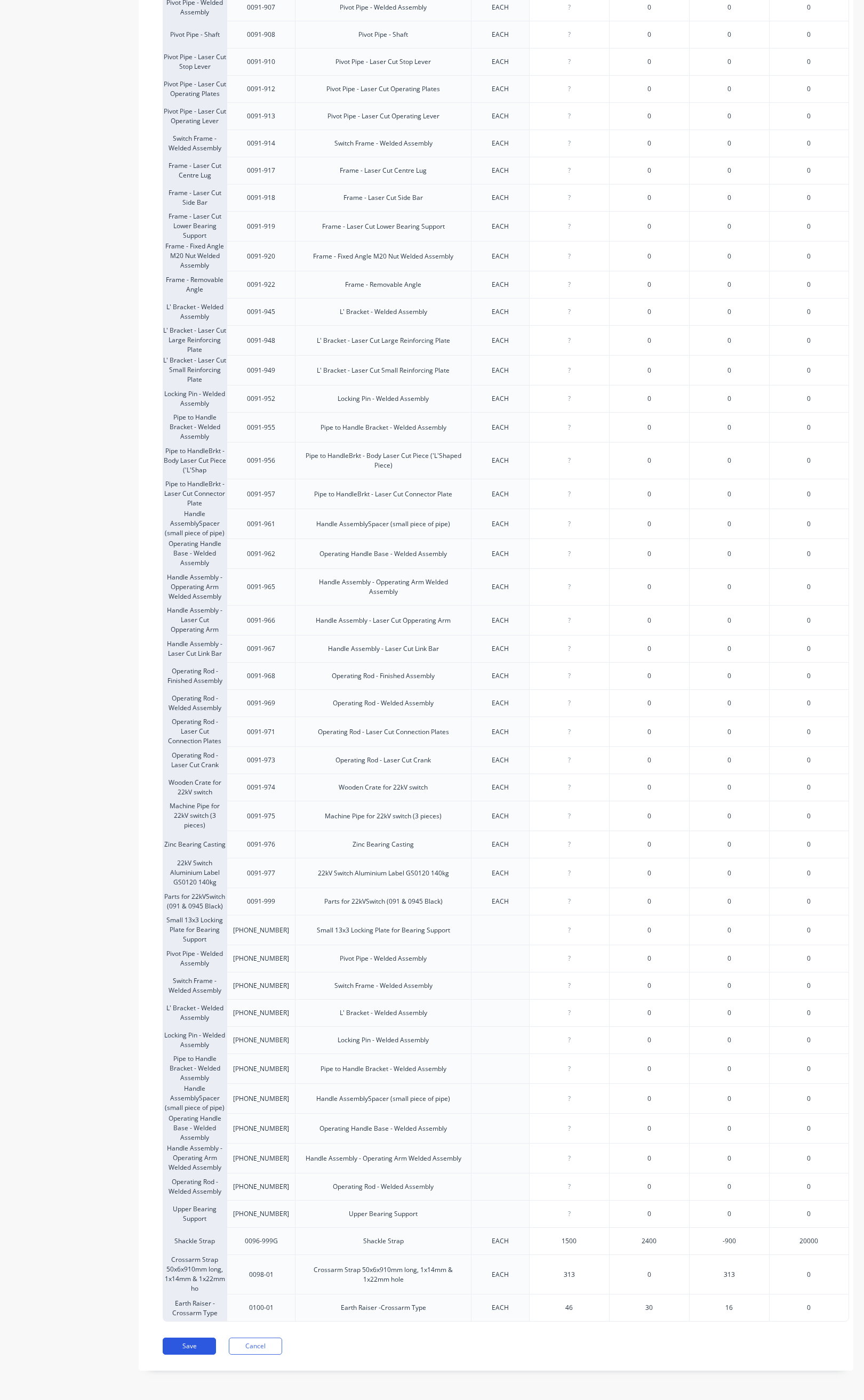
click at [202, 1344] on button "Save" at bounding box center [189, 1345] width 53 height 17
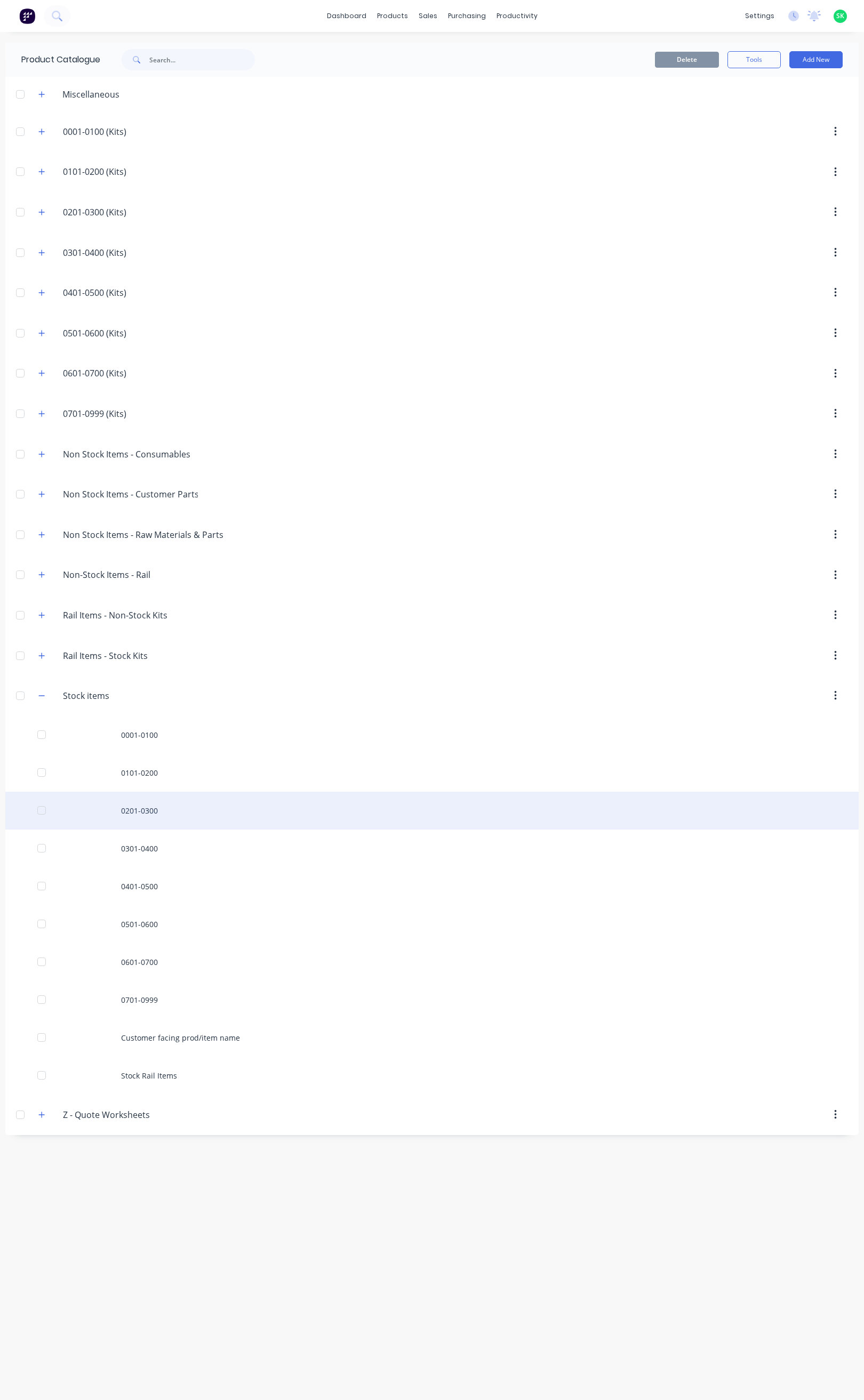
click at [146, 811] on div "0201-0300" at bounding box center [431, 810] width 853 height 38
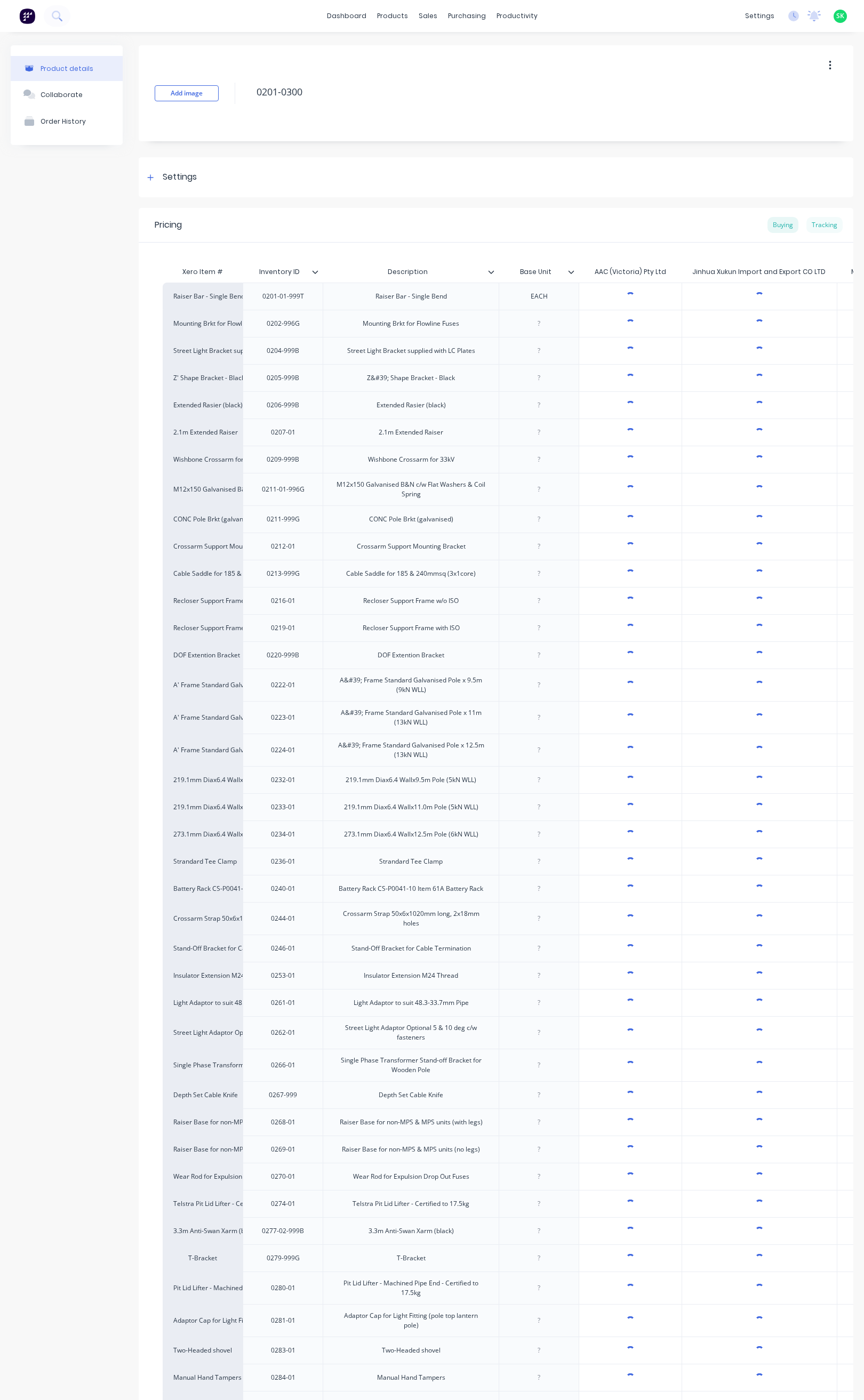
click at [817, 222] on div "Tracking" at bounding box center [825, 225] width 37 height 16
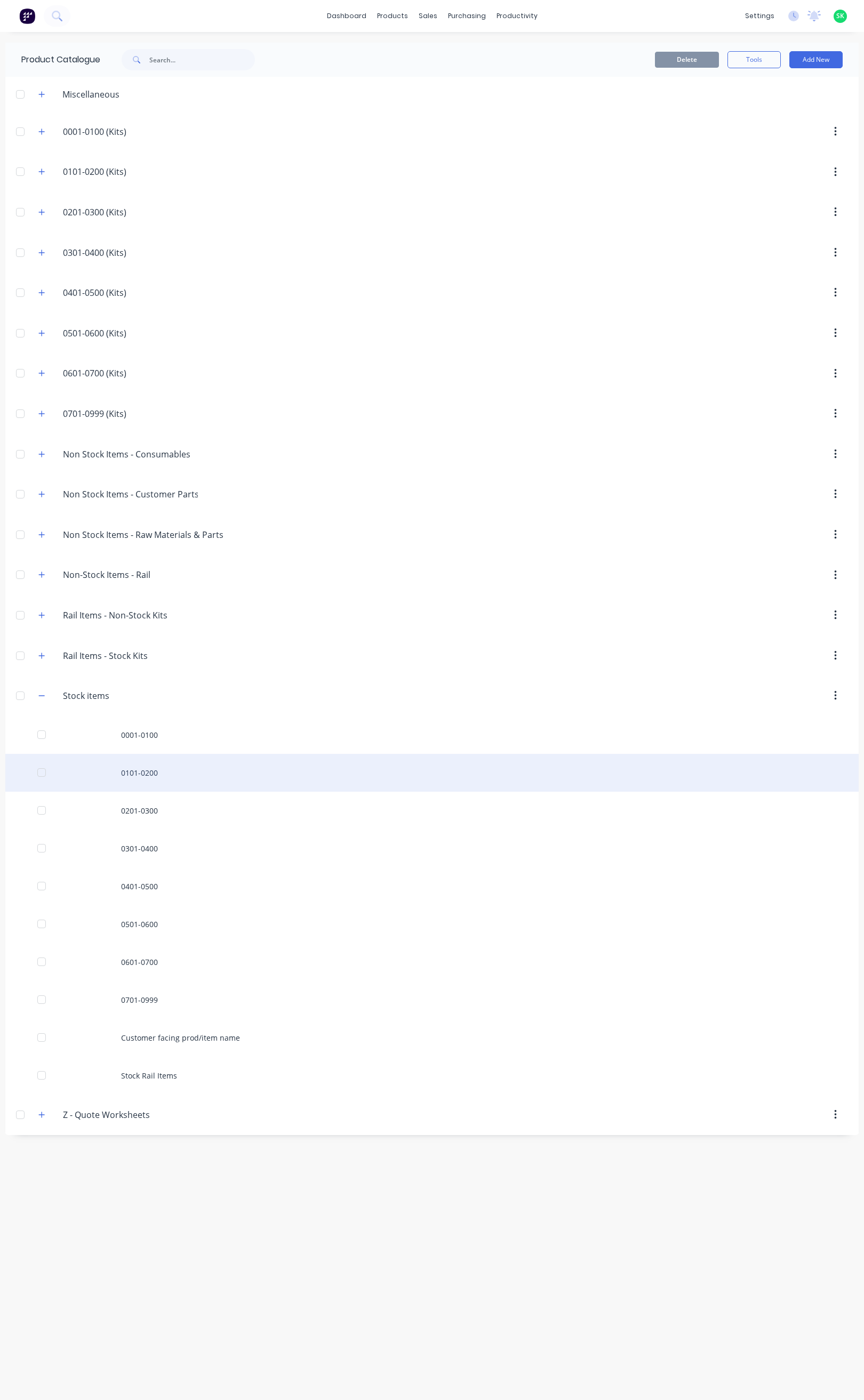
click at [145, 774] on div "0101-0200" at bounding box center [431, 773] width 853 height 38
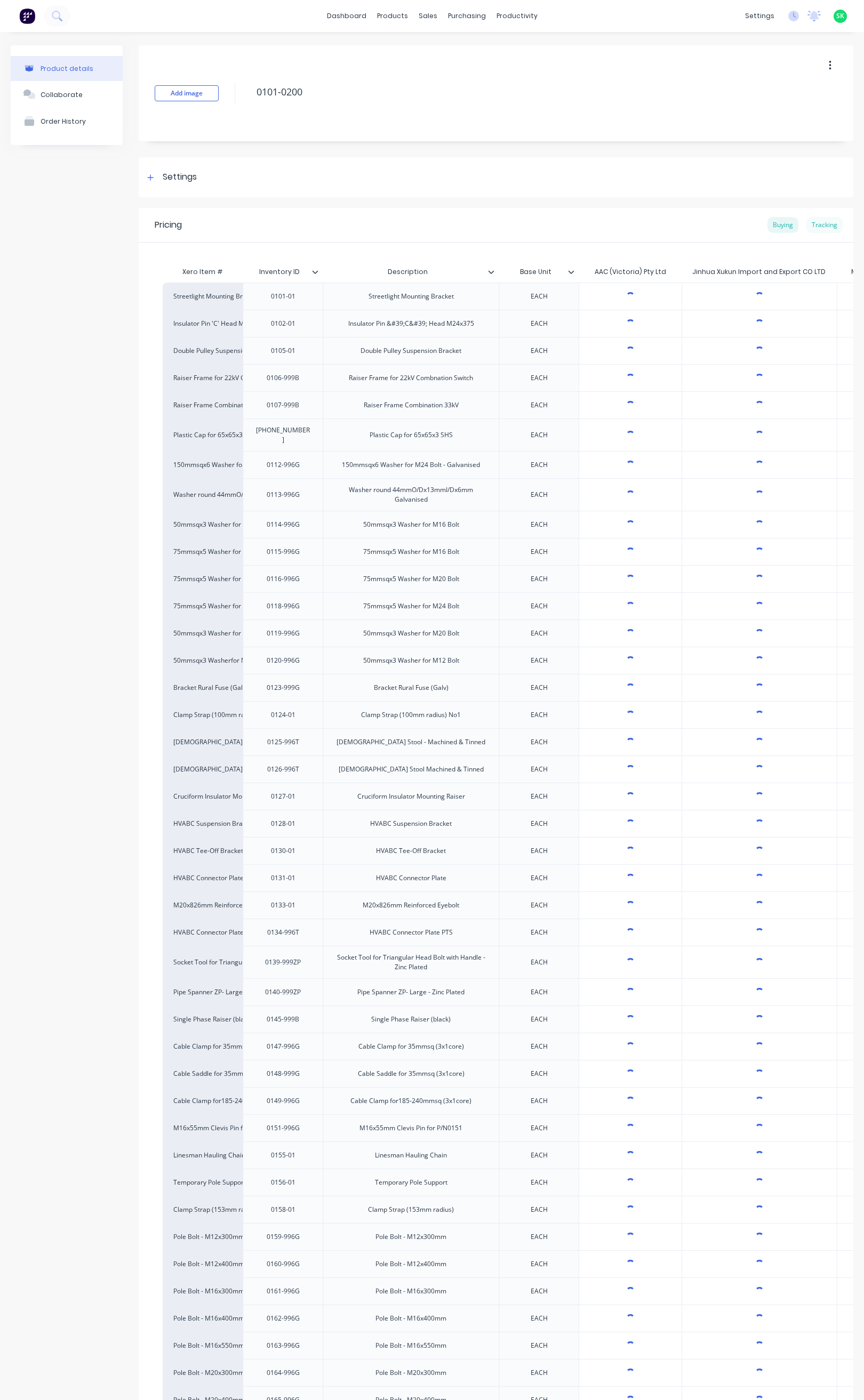
click at [814, 226] on div "Tracking" at bounding box center [825, 225] width 37 height 16
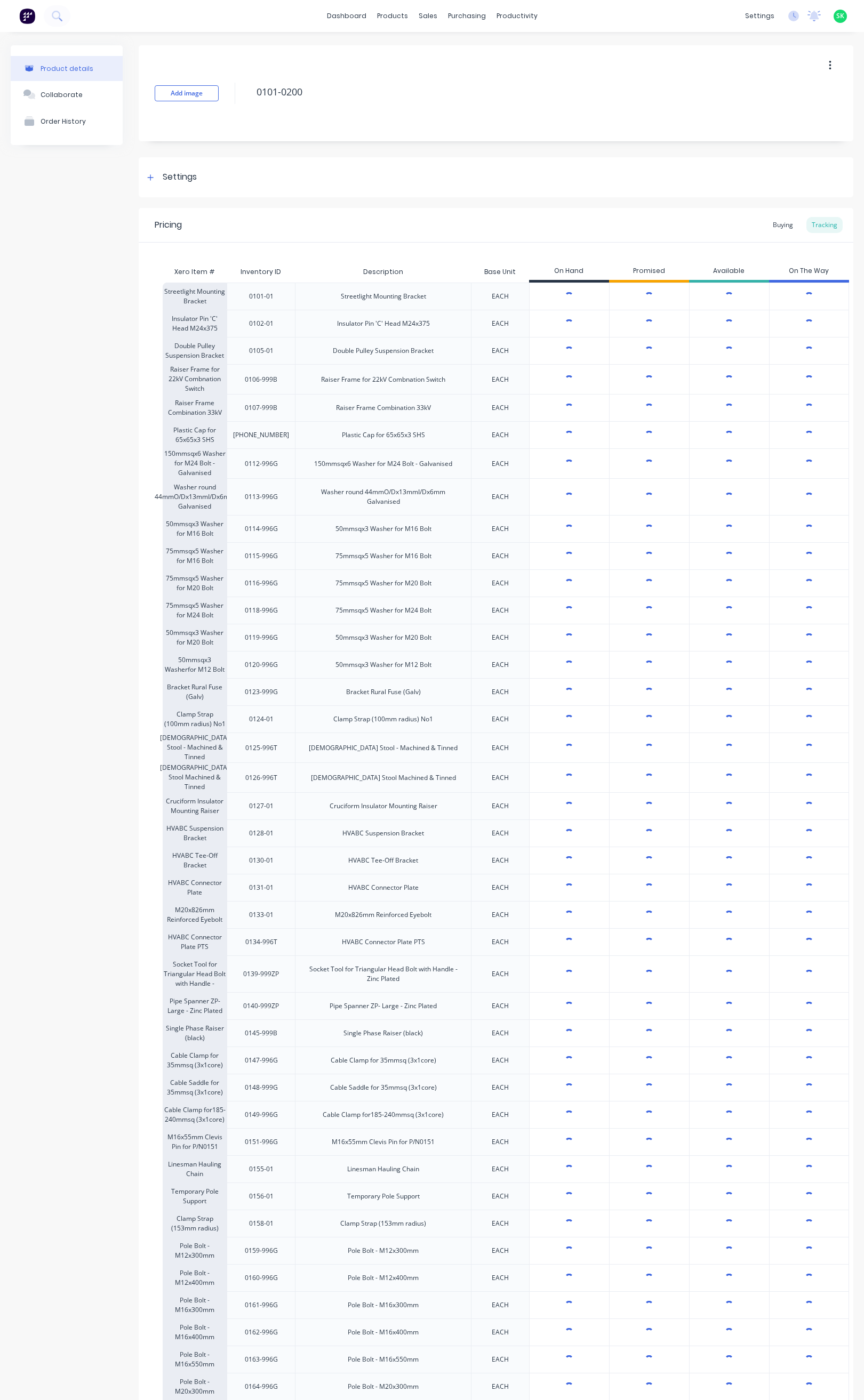
type textarea "x"
